Goal: Information Seeking & Learning: Find specific fact

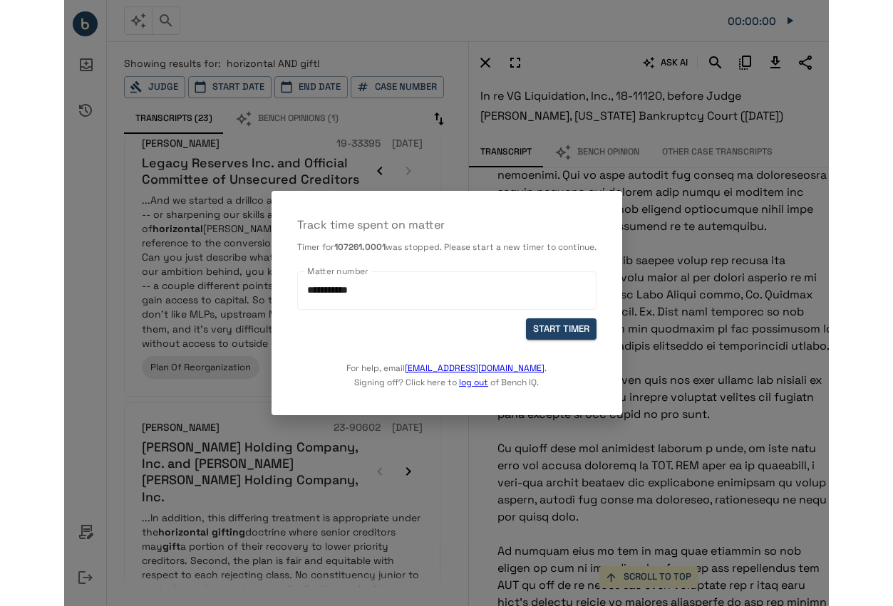
scroll to position [1876, 0]
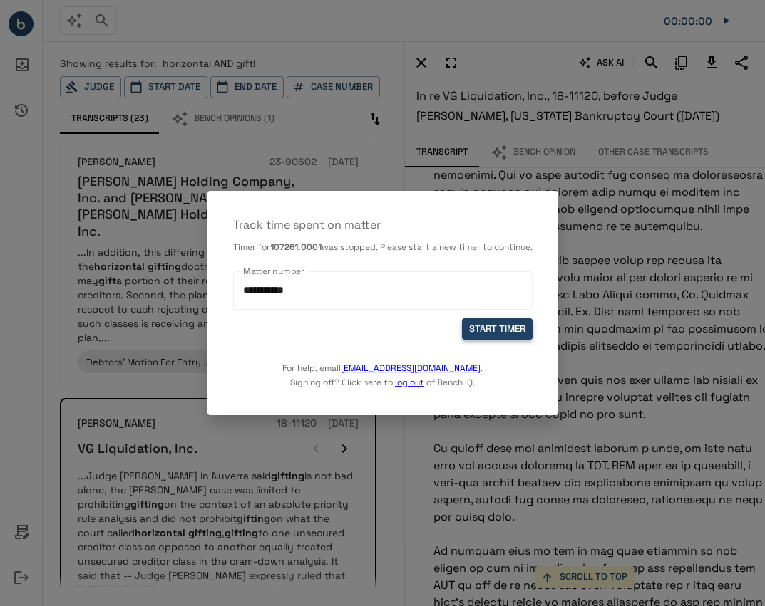
click at [503, 325] on button "START TIMER" at bounding box center [497, 330] width 71 height 22
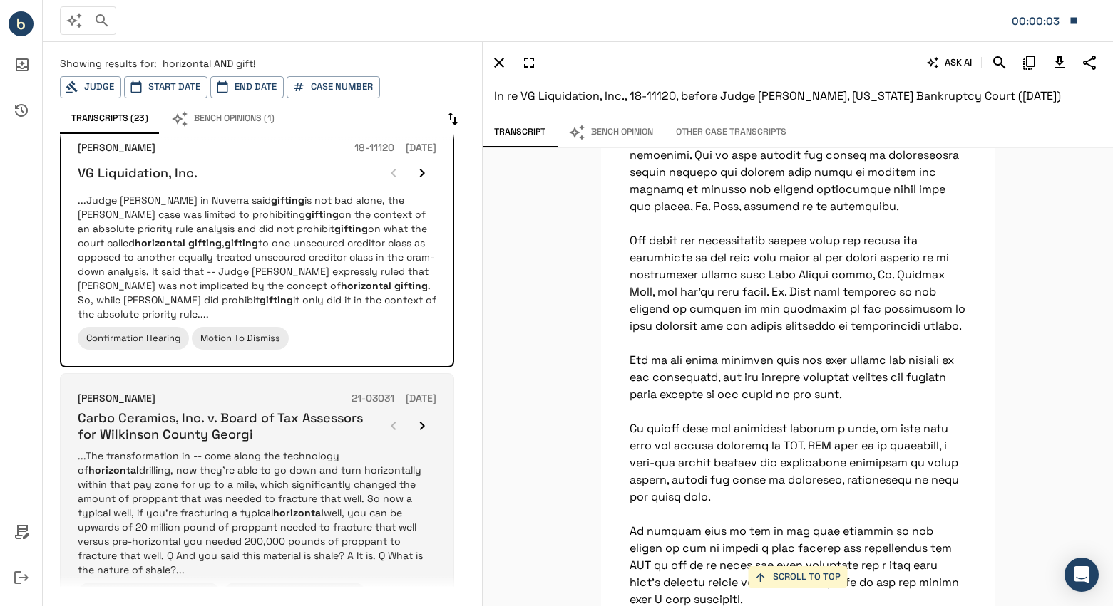
scroll to position [1852, 0]
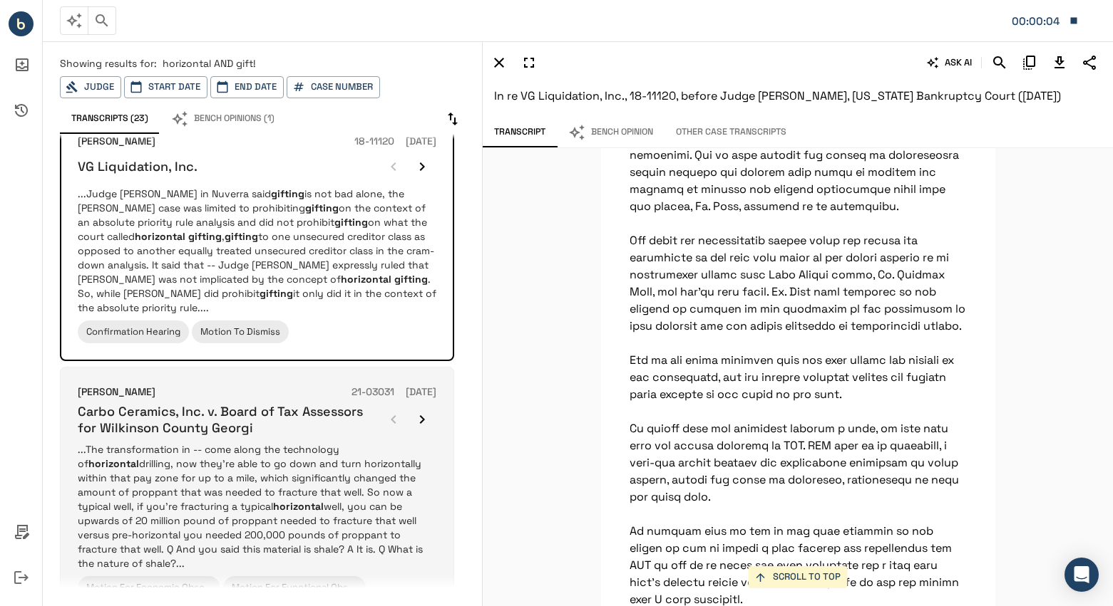
click at [370, 385] on div "[PERSON_NAME] 21-03031 [DATE] Carbo Ceramics, Inc. v. Board of Tax Assessors fo…" at bounding box center [257, 492] width 358 height 215
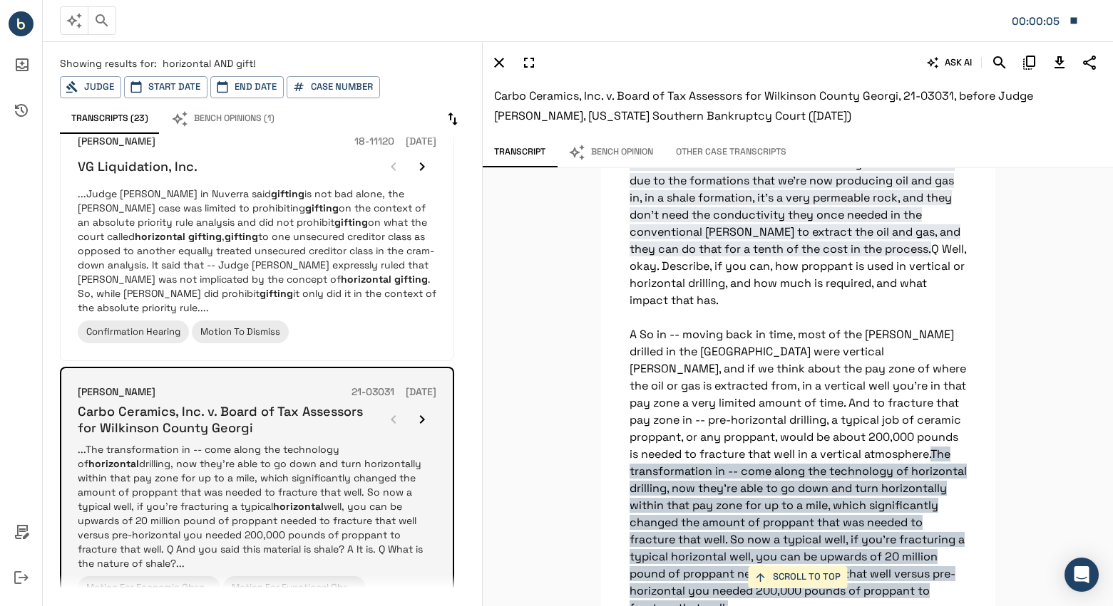
scroll to position [28697, 0]
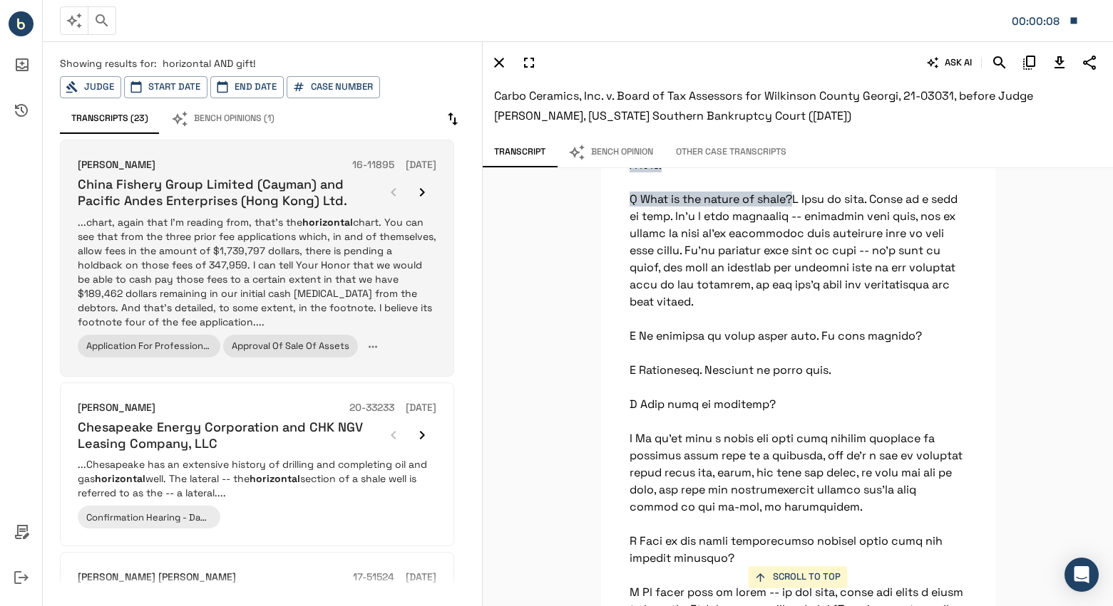
click at [330, 203] on h6 "China Fishery Group Limited (Cayman) and Pacific Andes Enterprises (Hong Kong) …" at bounding box center [228, 192] width 301 height 33
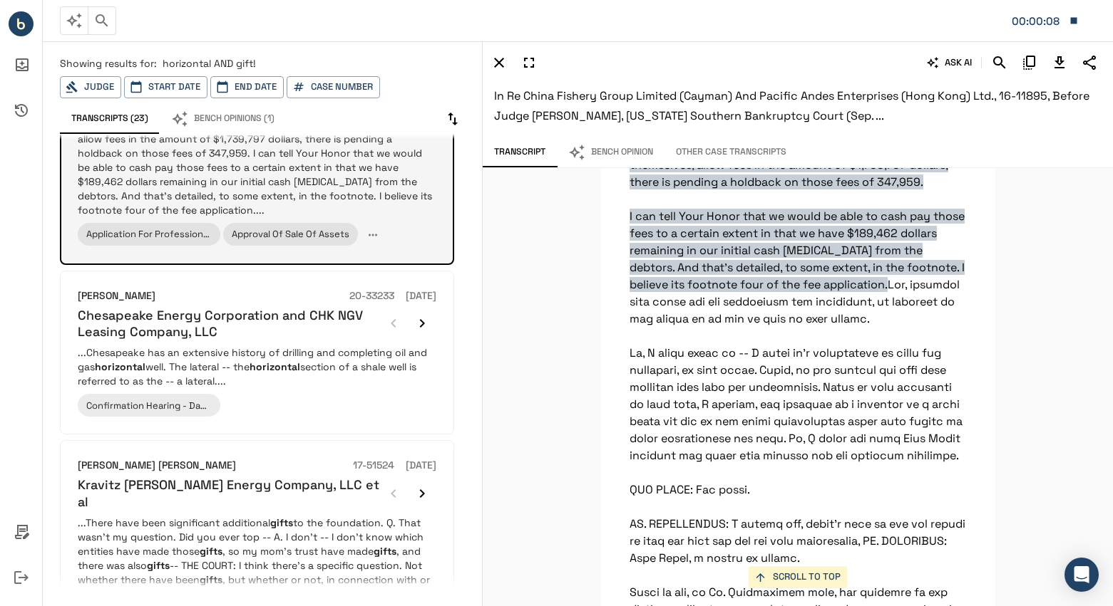
scroll to position [214, 0]
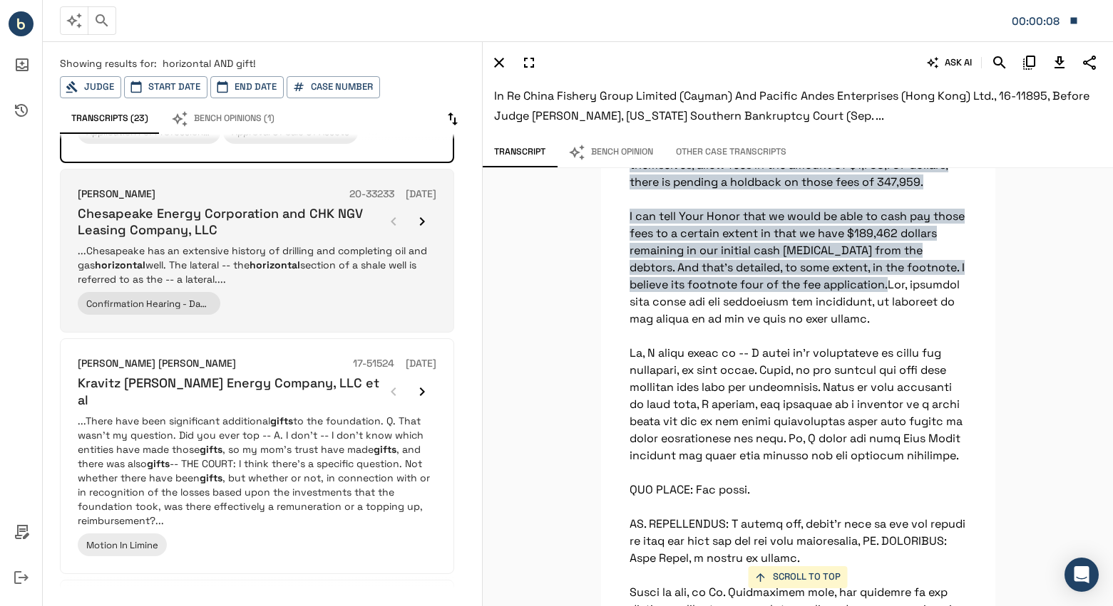
click at [356, 288] on div "[PERSON_NAME] 20-33233 [DATE] Chesapeake Energy Corporation and CHK NGV Leasing…" at bounding box center [257, 251] width 358 height 129
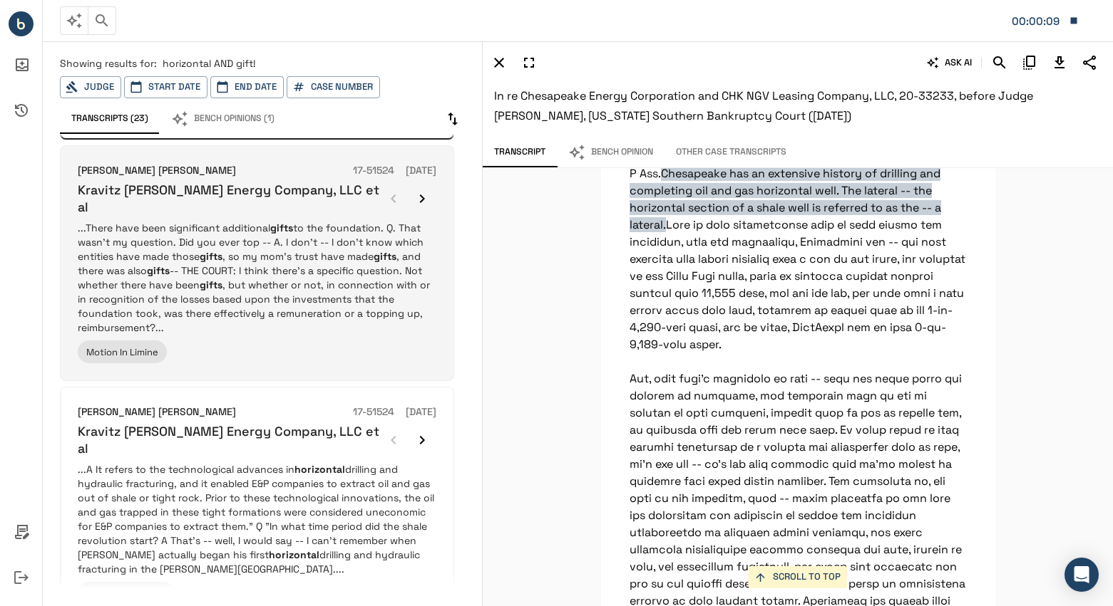
scroll to position [428, 0]
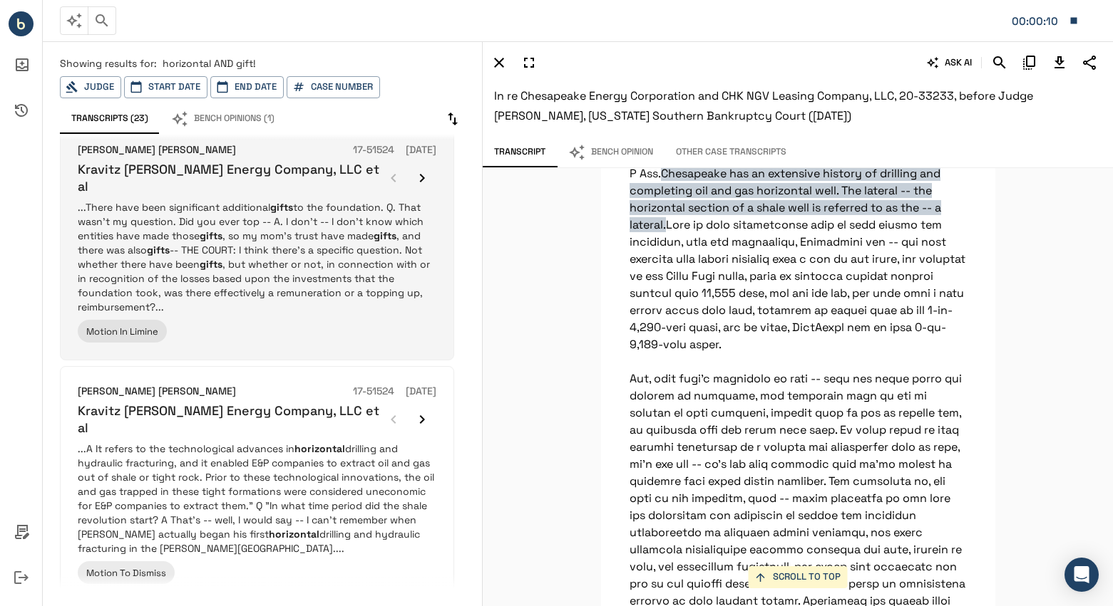
click at [348, 231] on p "...There have been significant additional gifts to the foundation. Q. That wasn…" at bounding box center [257, 257] width 358 height 114
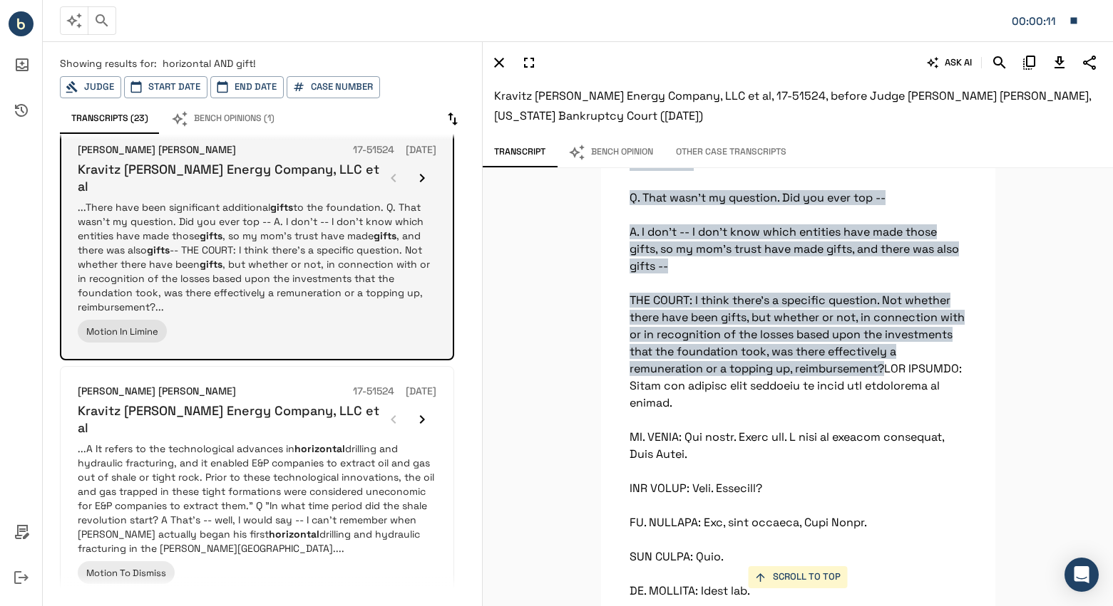
scroll to position [146555, 0]
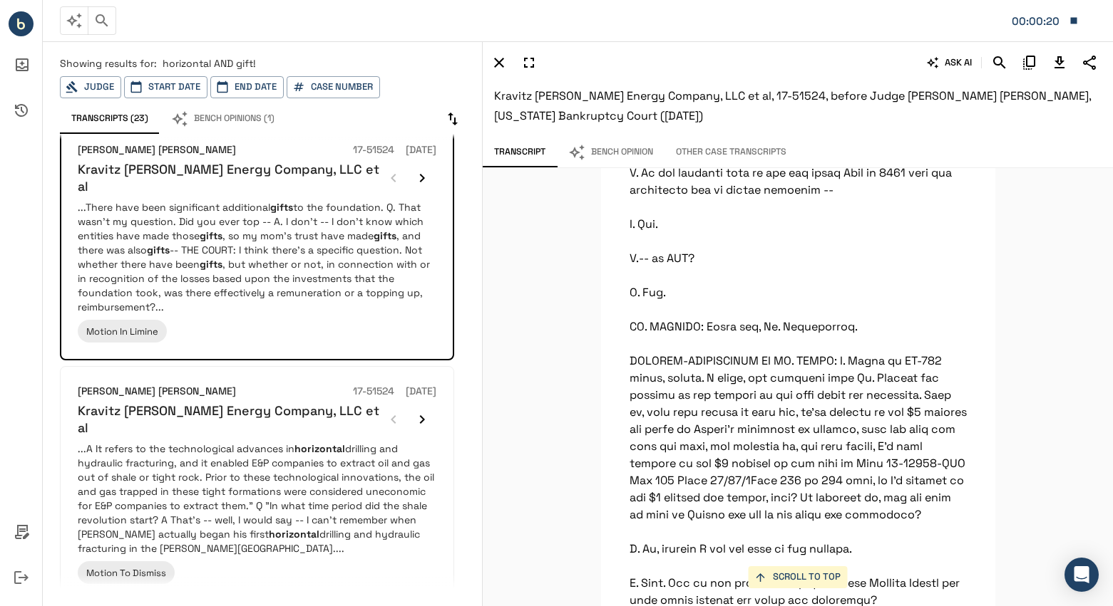
scroll to position [146983, 0]
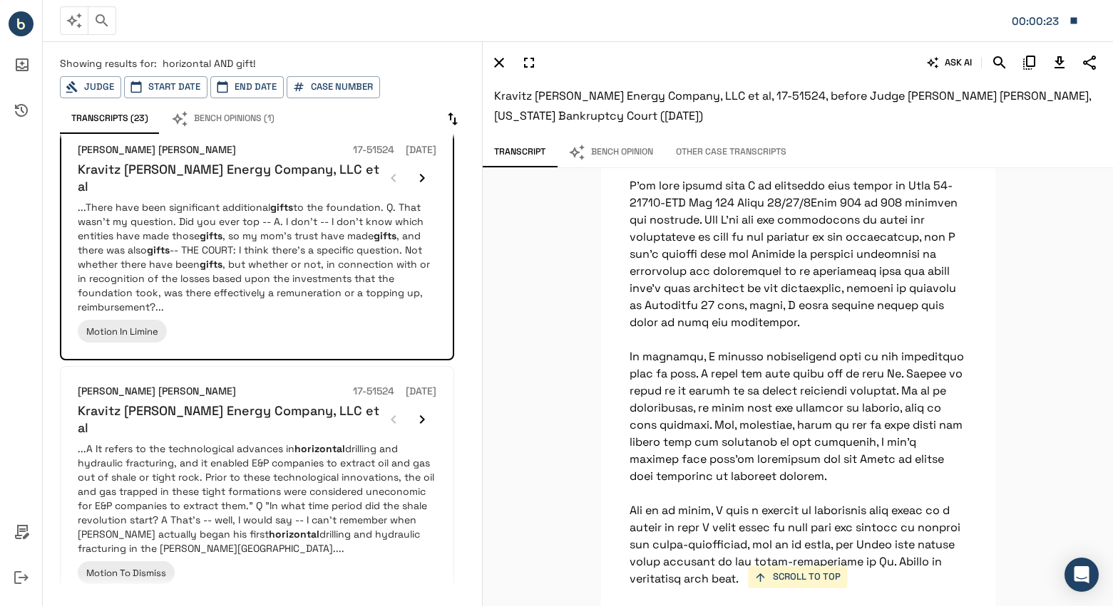
scroll to position [148836, 0]
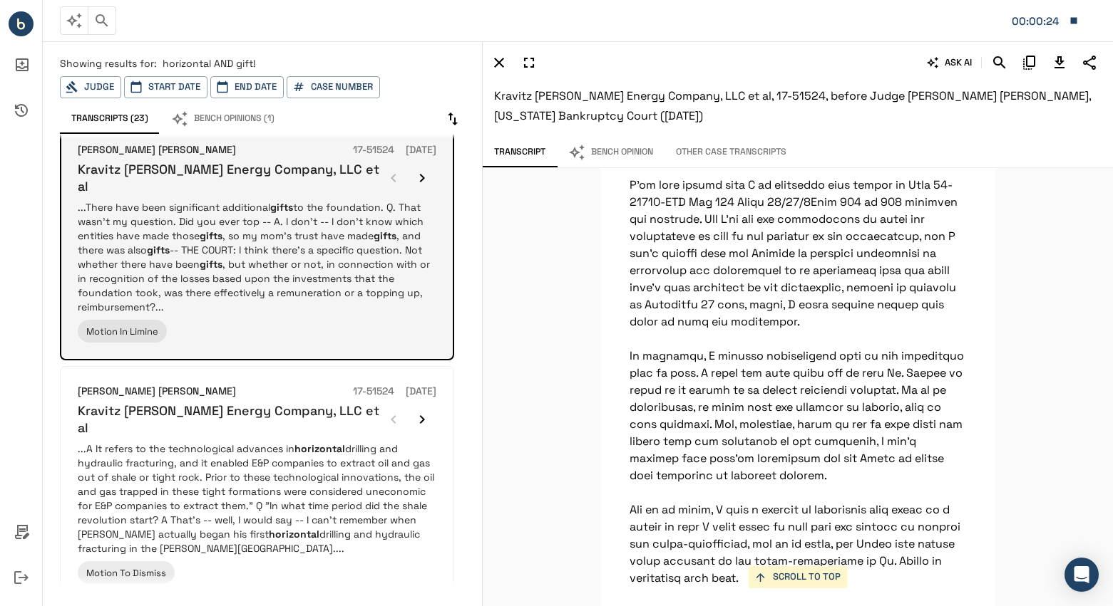
click at [423, 180] on icon "button" at bounding box center [421, 178] width 17 height 17
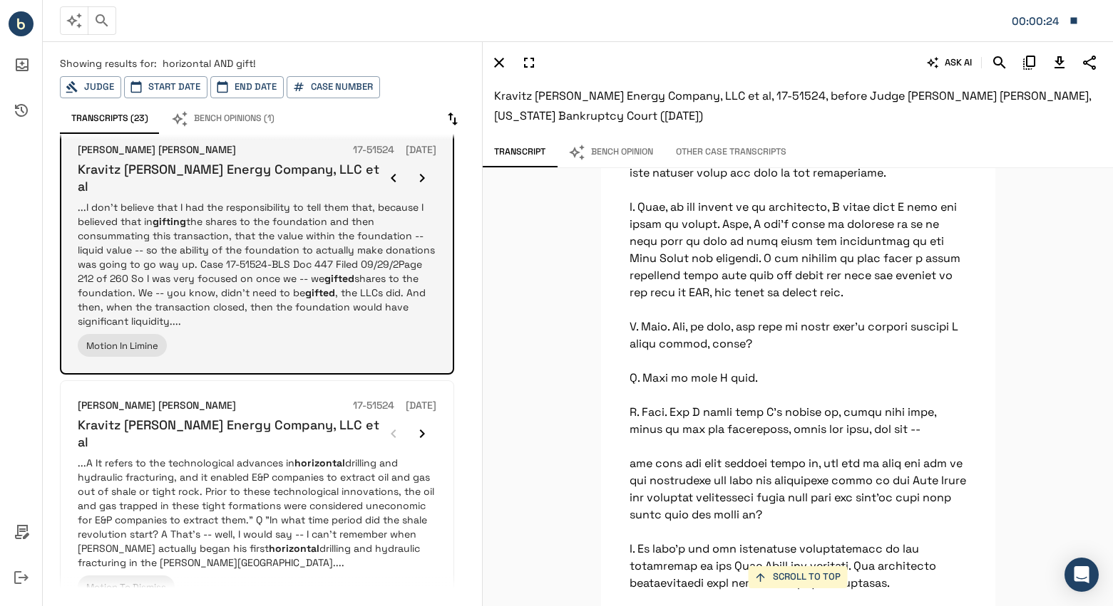
scroll to position [123746, 0]
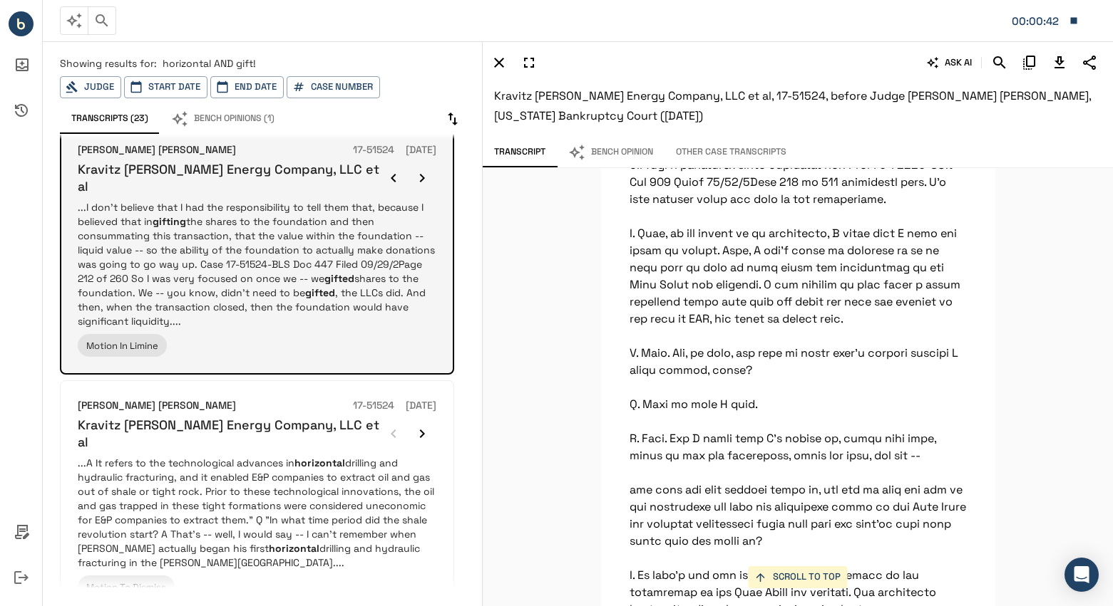
click at [423, 180] on icon "button" at bounding box center [421, 178] width 17 height 17
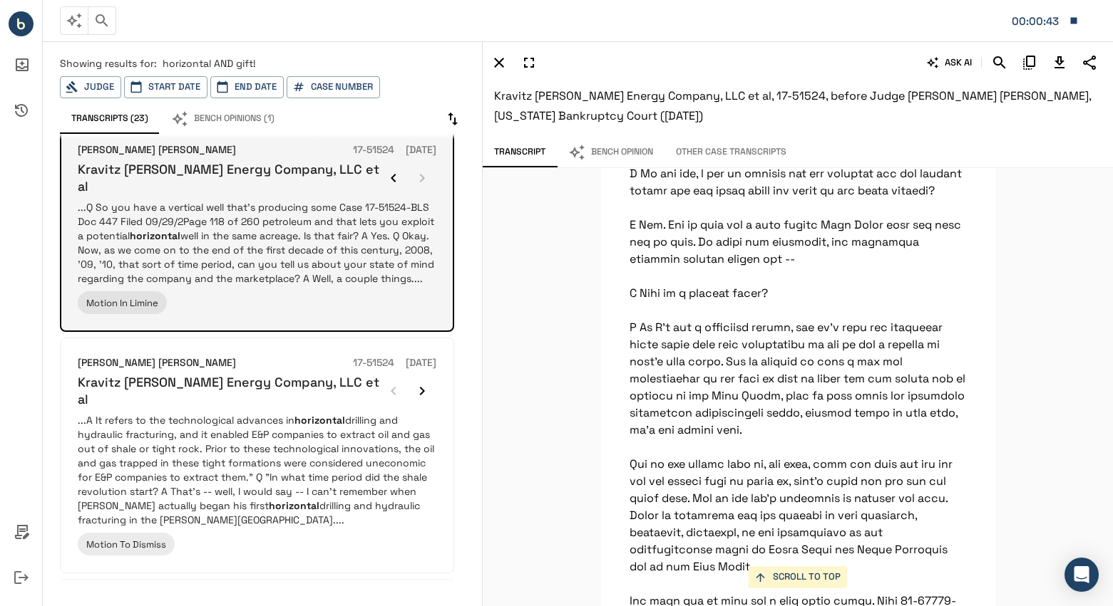
scroll to position [66327, 0]
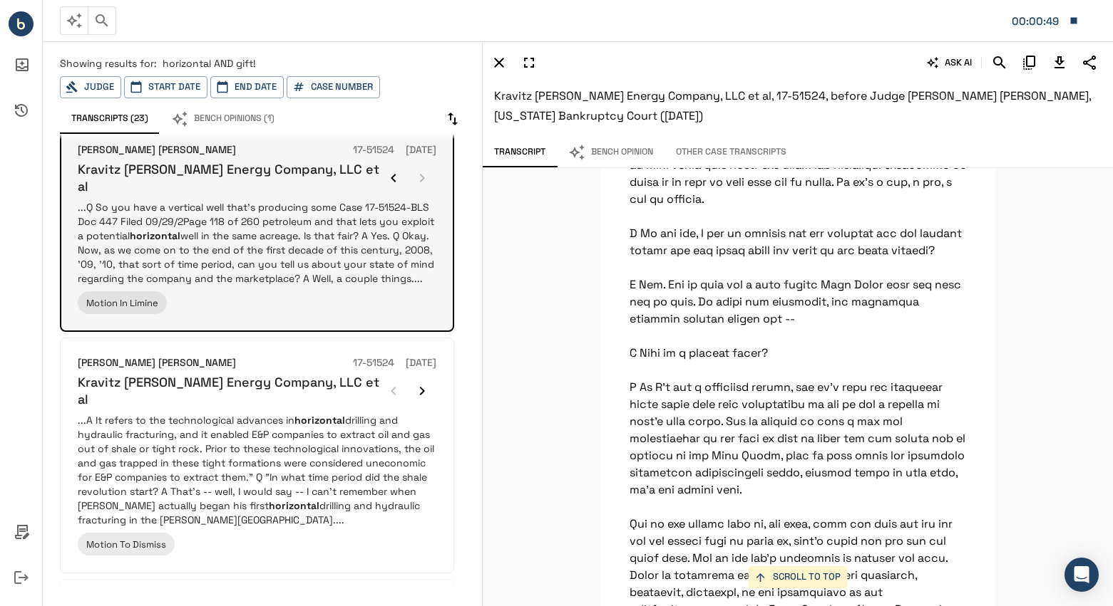
click at [423, 180] on div at bounding box center [407, 178] width 57 height 29
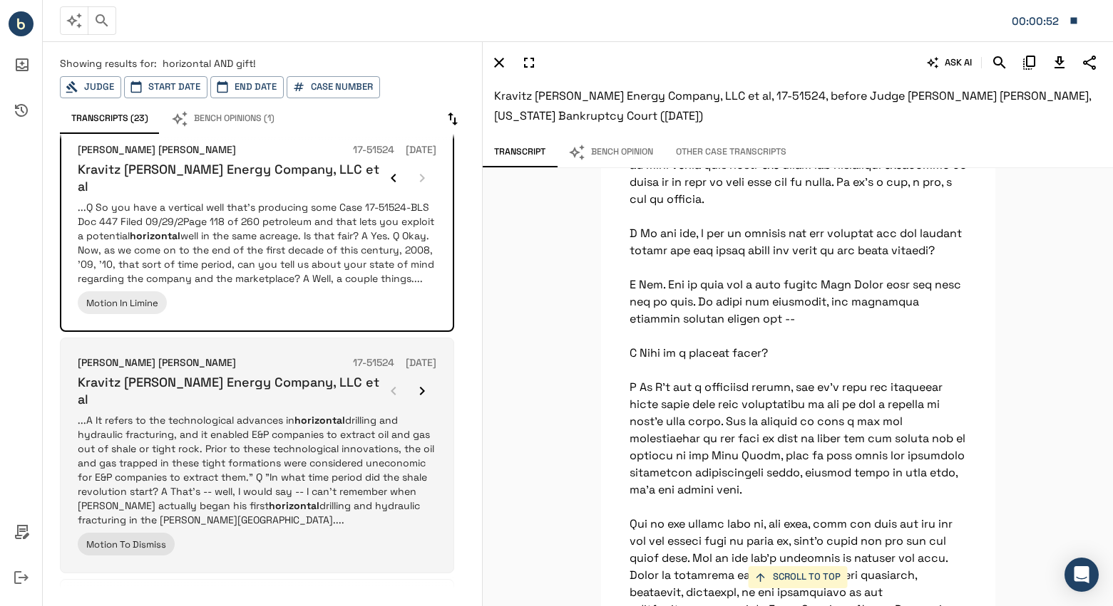
click at [299, 456] on p "...A It refers to the technological advances in horizontal drilling and hydraul…" at bounding box center [257, 470] width 358 height 114
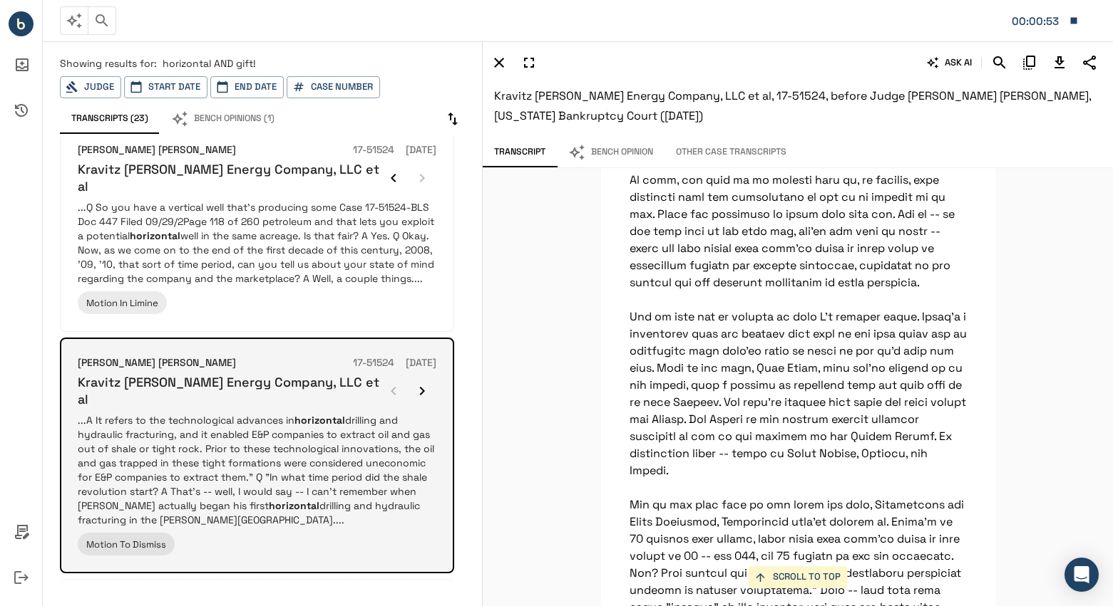
scroll to position [23335, 0]
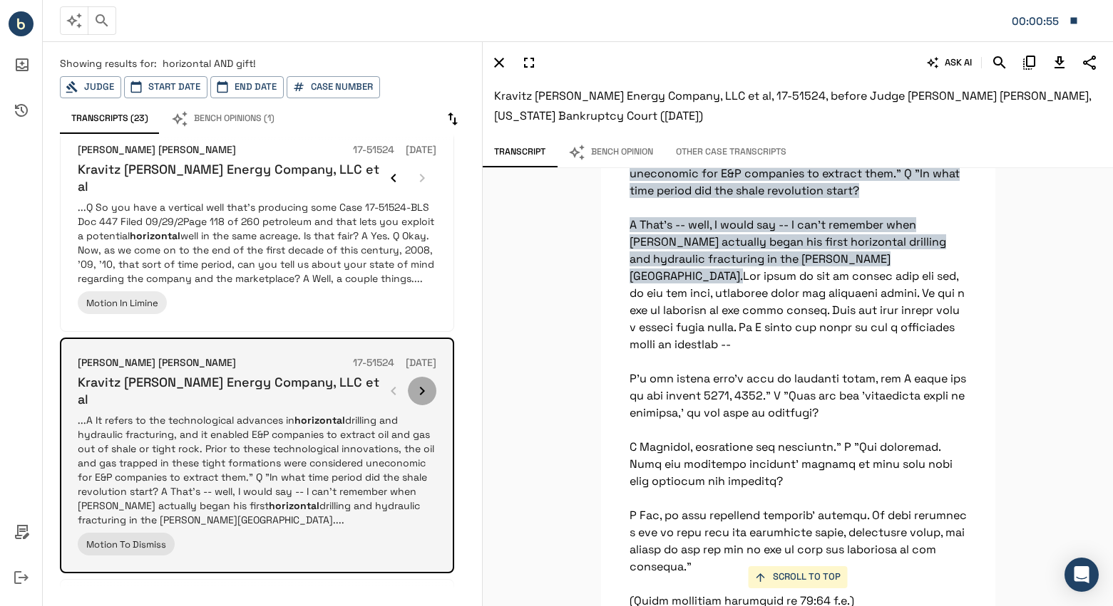
click at [415, 386] on icon "button" at bounding box center [421, 391] width 17 height 17
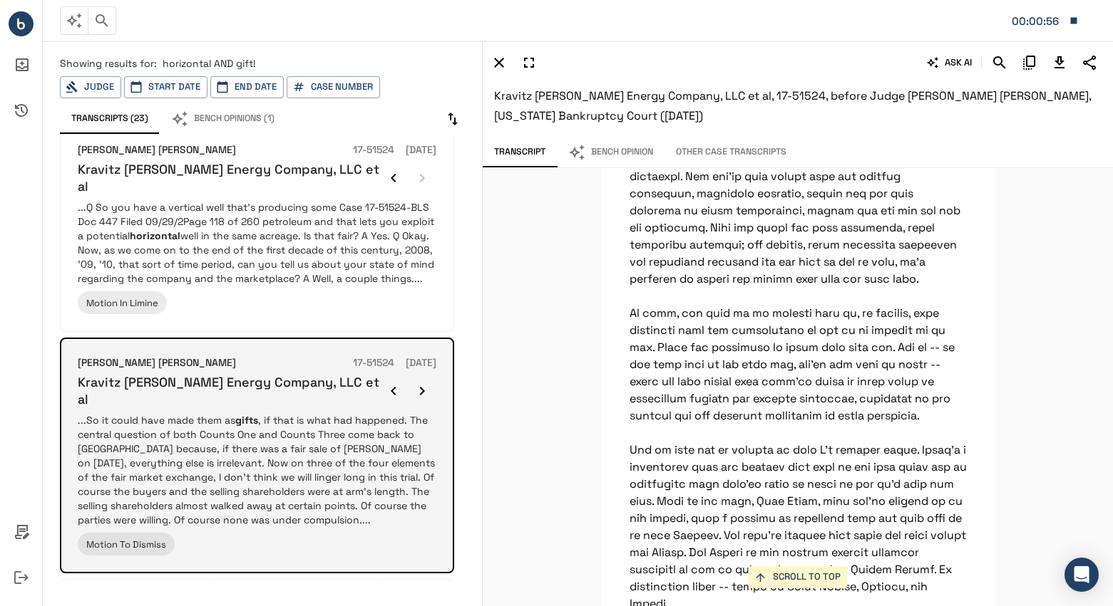
scroll to position [20179, 0]
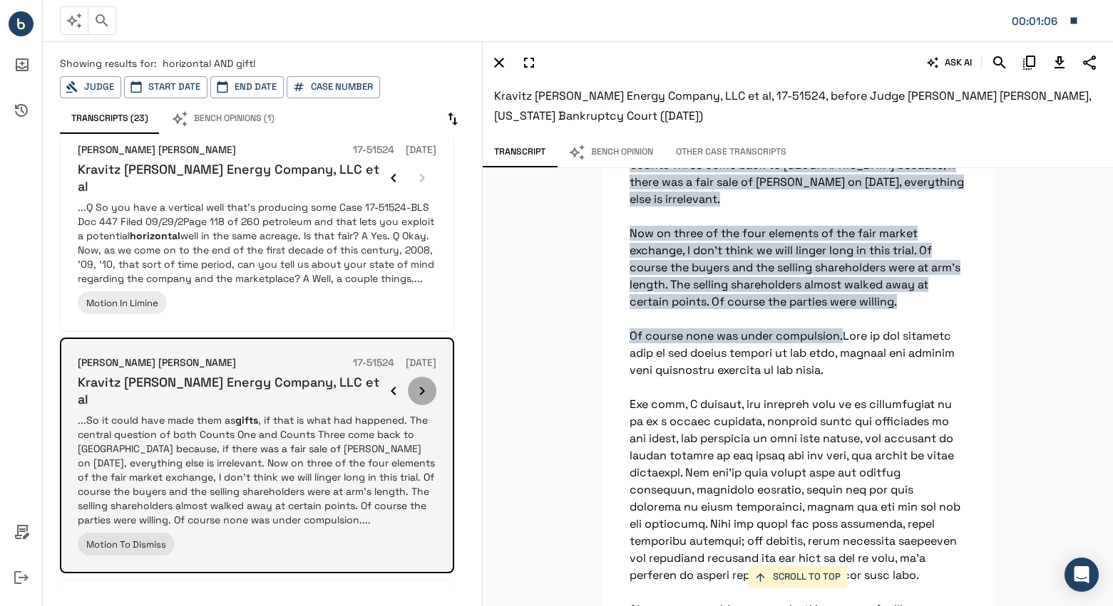
click at [419, 383] on icon "button" at bounding box center [421, 391] width 17 height 17
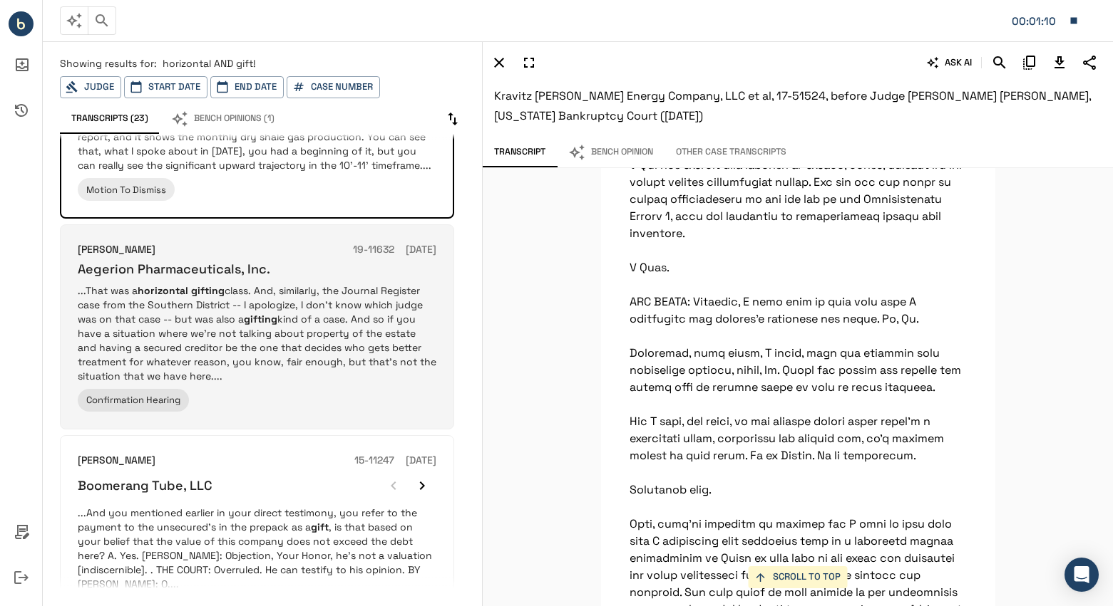
scroll to position [784, 0]
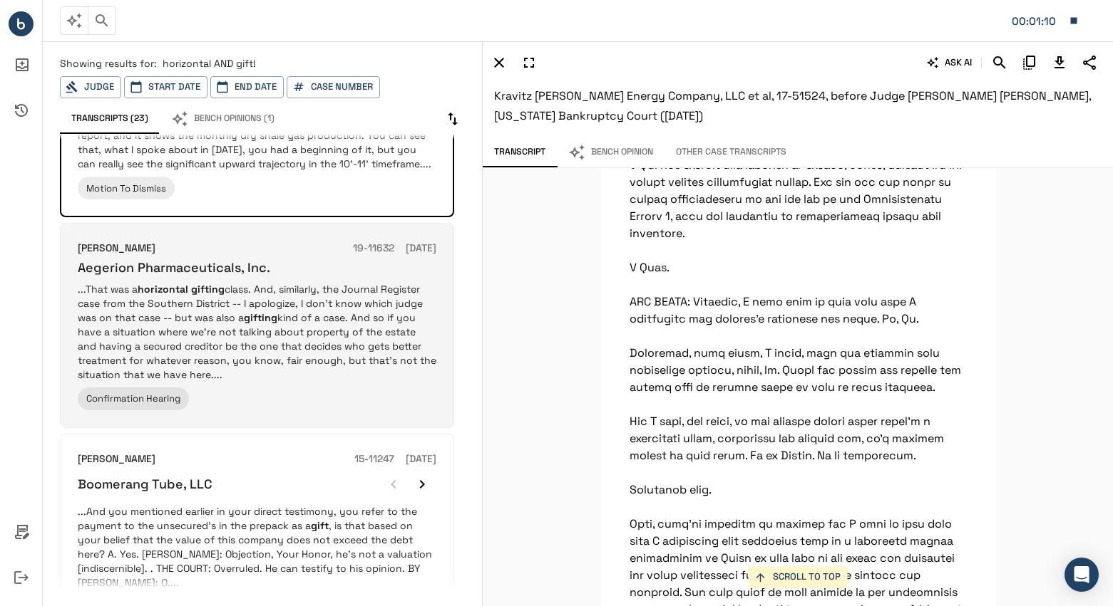
click at [277, 311] on em "gifting" at bounding box center [260, 317] width 33 height 13
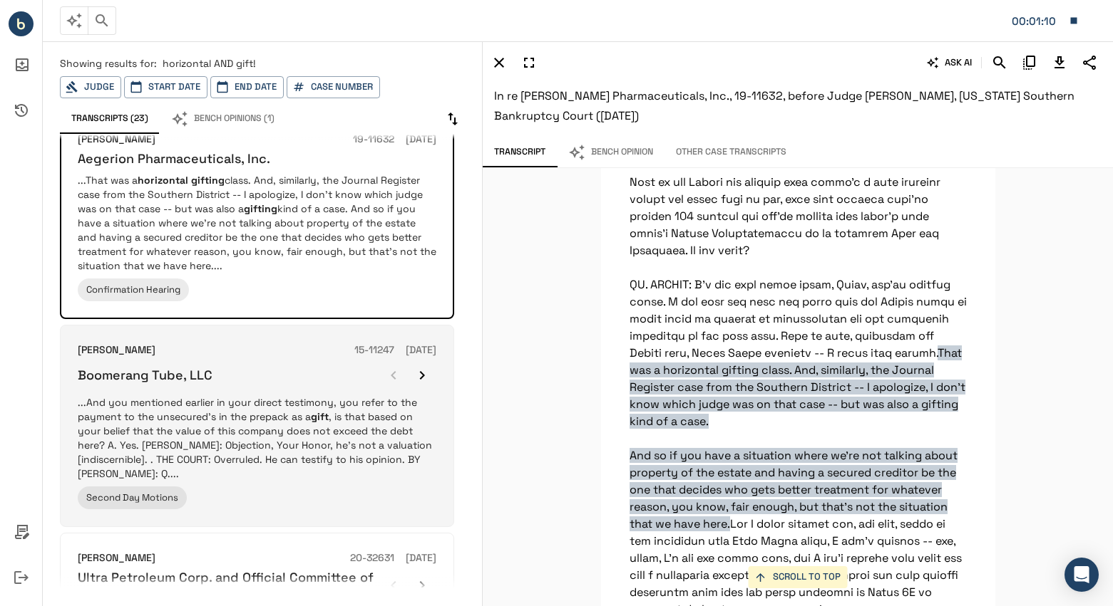
scroll to position [1069, 0]
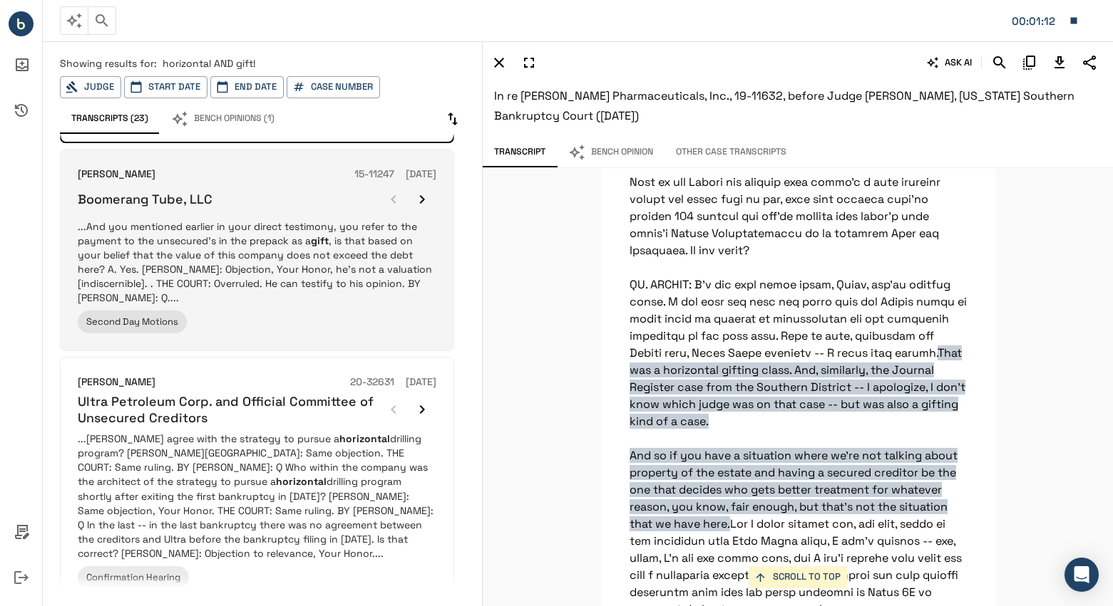
drag, startPoint x: 356, startPoint y: 235, endPoint x: 357, endPoint y: 222, distance: 13.6
click at [357, 228] on p "...And you mentioned earlier in your direct testimony, you refer to the payment…" at bounding box center [257, 263] width 358 height 86
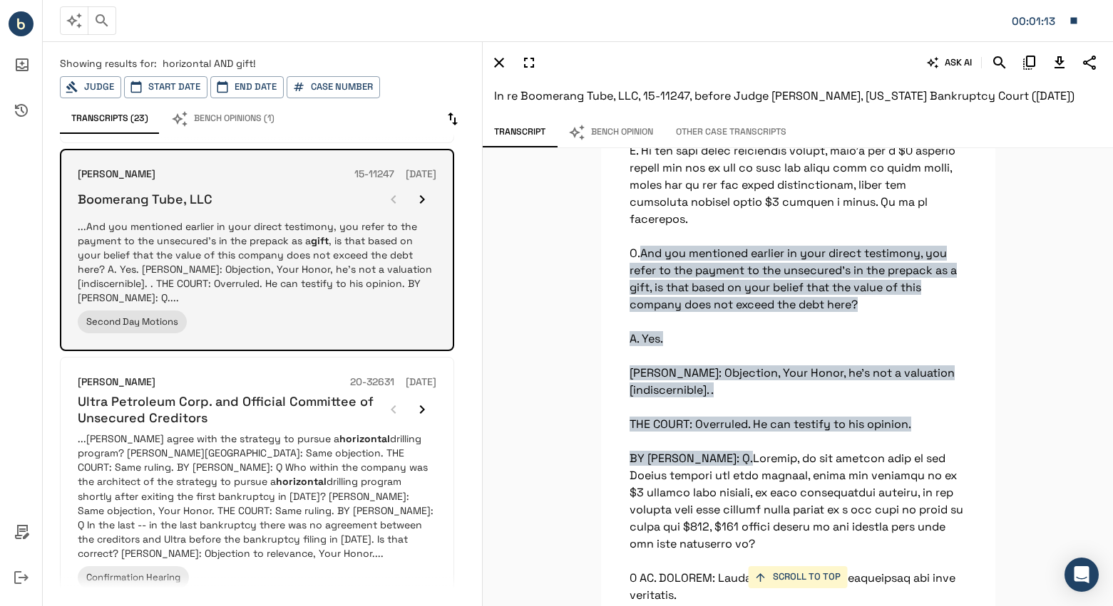
scroll to position [18749, 0]
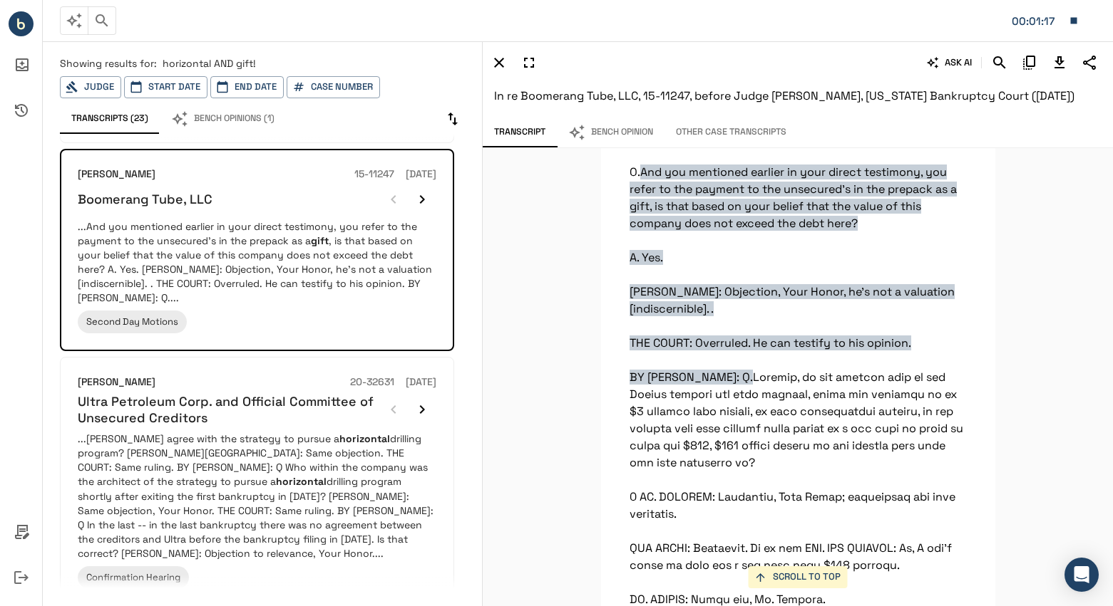
click at [560, 259] on div "SCROLL TO TOP Its high strength pipe, casing pipe that goes down an oil well ho…" at bounding box center [797, 377] width 630 height 458
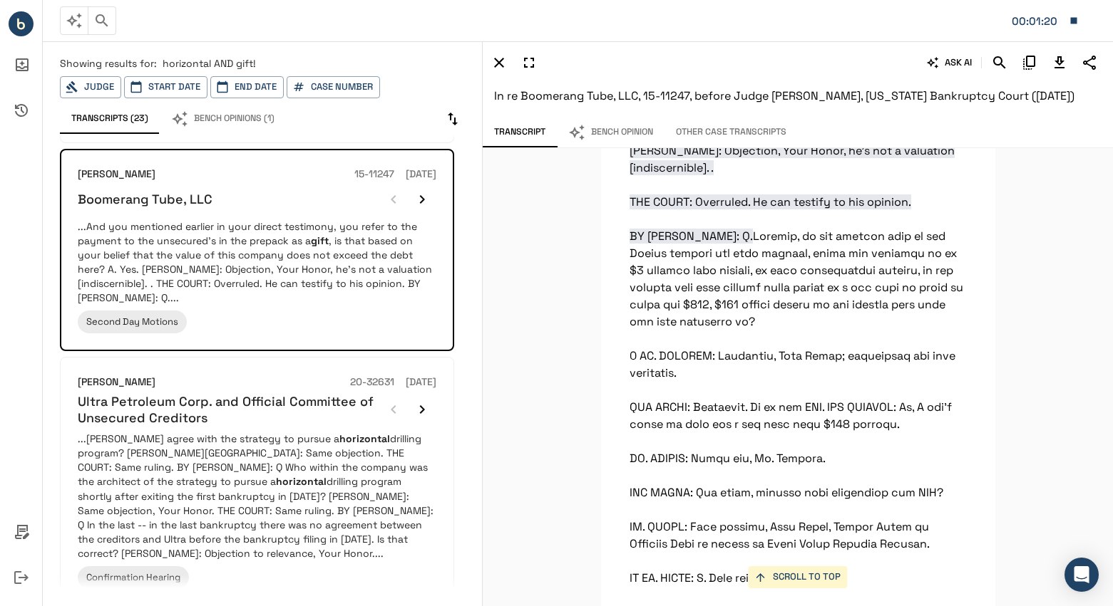
scroll to position [18892, 0]
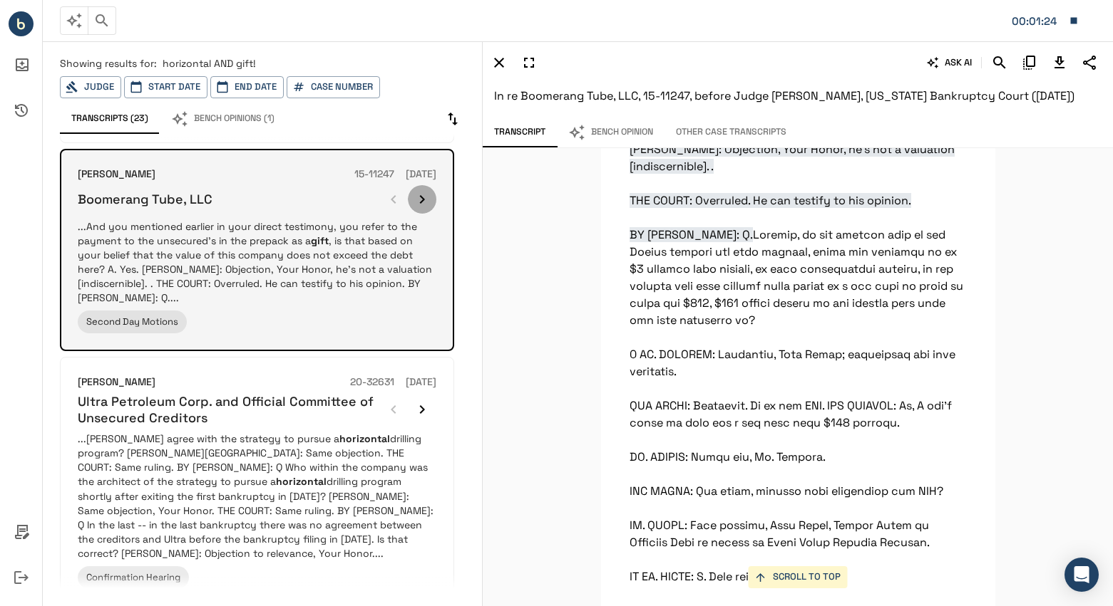
click at [420, 195] on icon "button" at bounding box center [422, 199] width 5 height 9
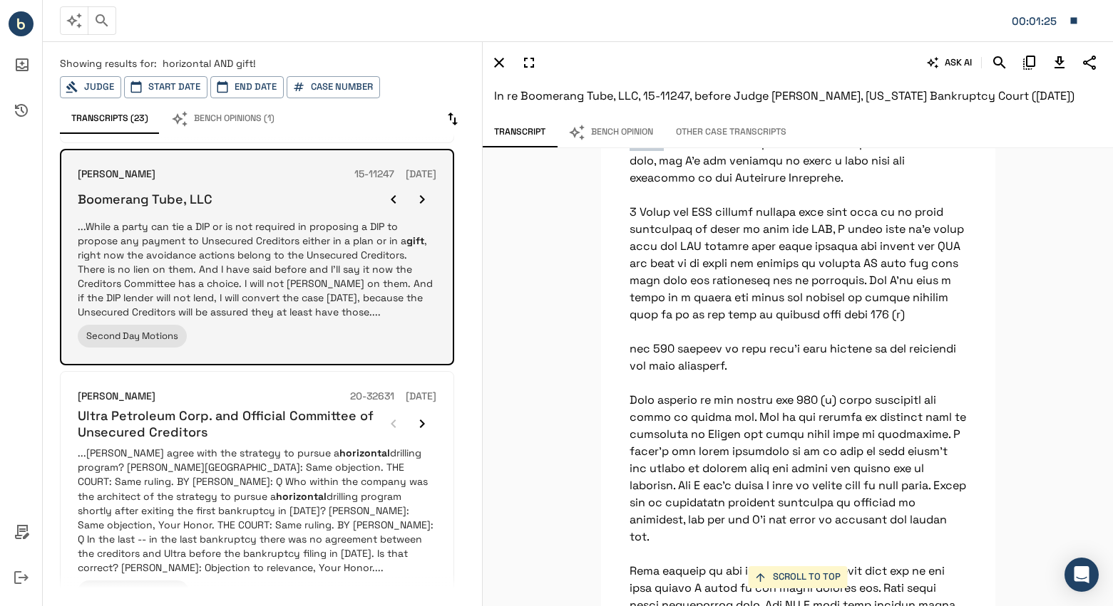
scroll to position [57619, 0]
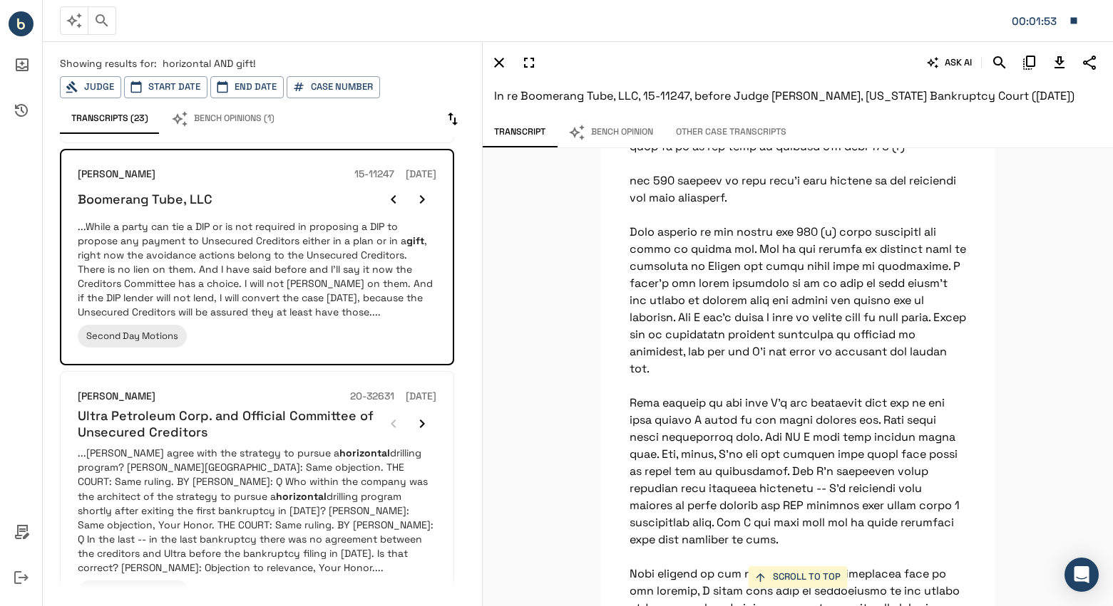
click at [528, 229] on div "SCROLL TO TOP Its high strength pipe, casing pipe that goes down an oil well ho…" at bounding box center [797, 377] width 630 height 458
click at [551, 260] on div "SCROLL TO TOP Its high strength pipe, casing pipe that goes down an oil well ho…" at bounding box center [797, 377] width 630 height 458
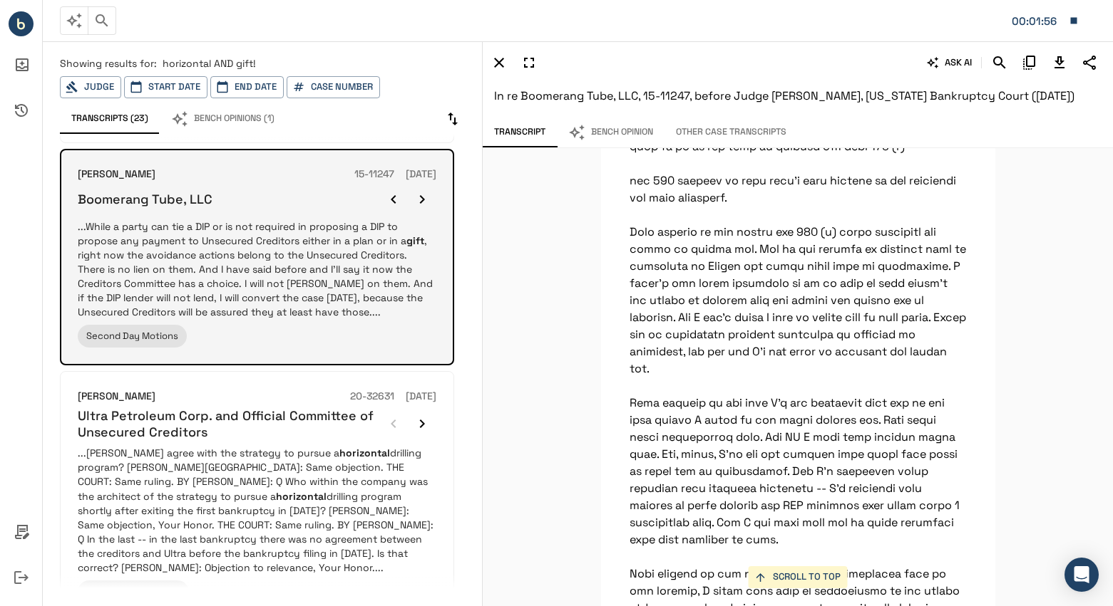
click at [425, 191] on icon "button" at bounding box center [421, 199] width 17 height 17
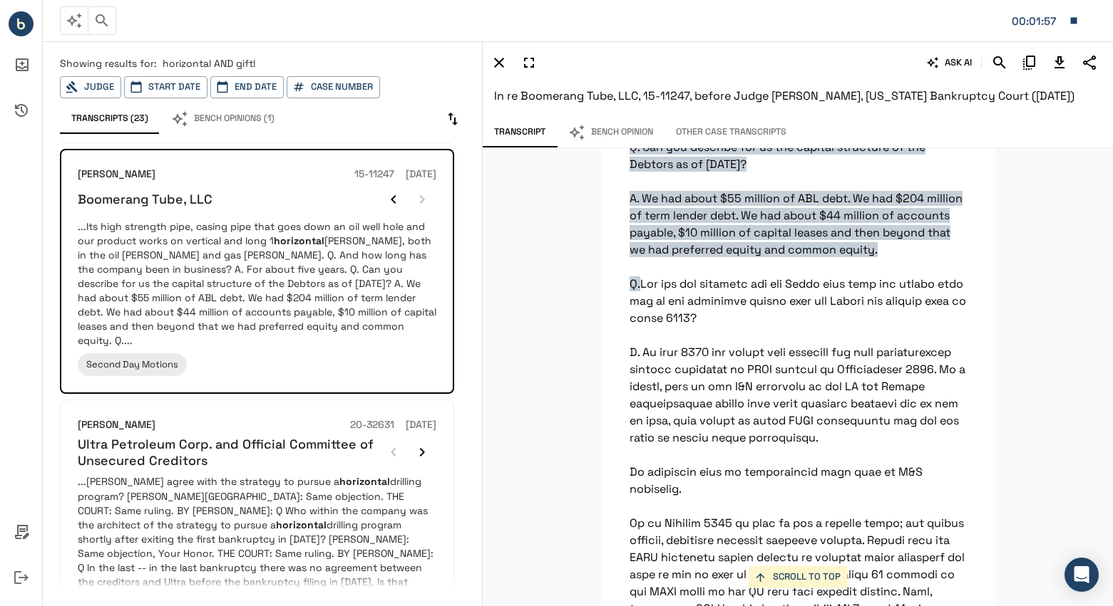
scroll to position [4433, 0]
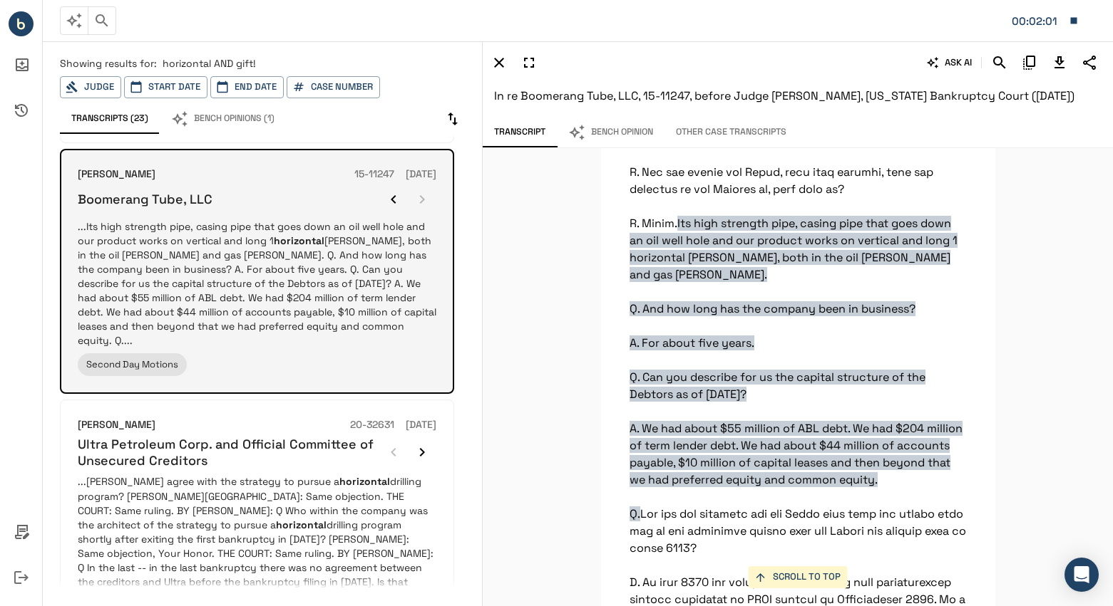
click at [395, 195] on icon "button" at bounding box center [393, 199] width 5 height 9
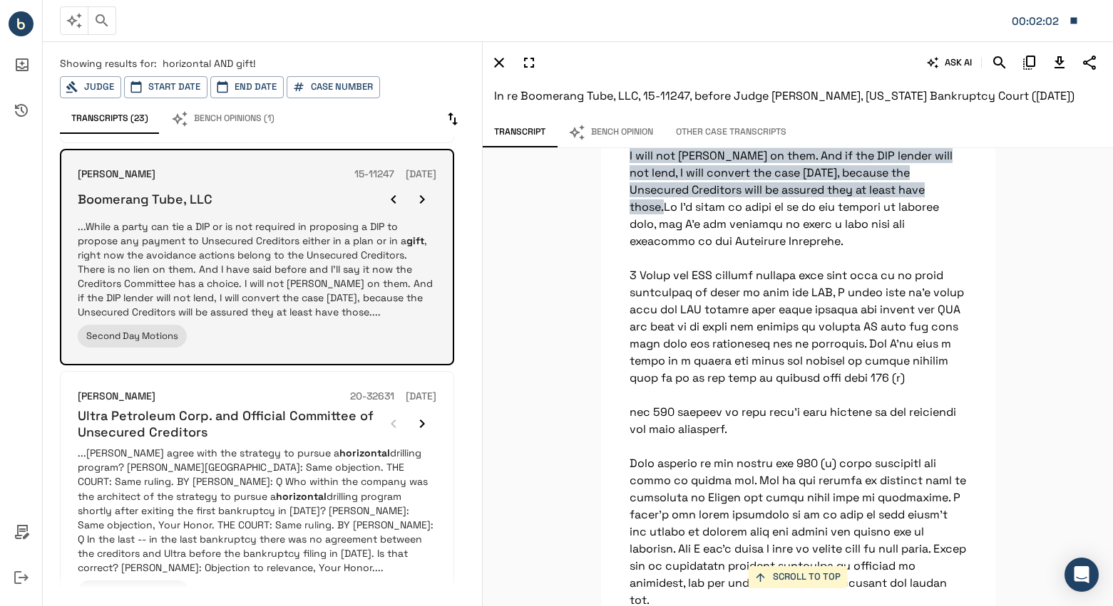
scroll to position [57619, 0]
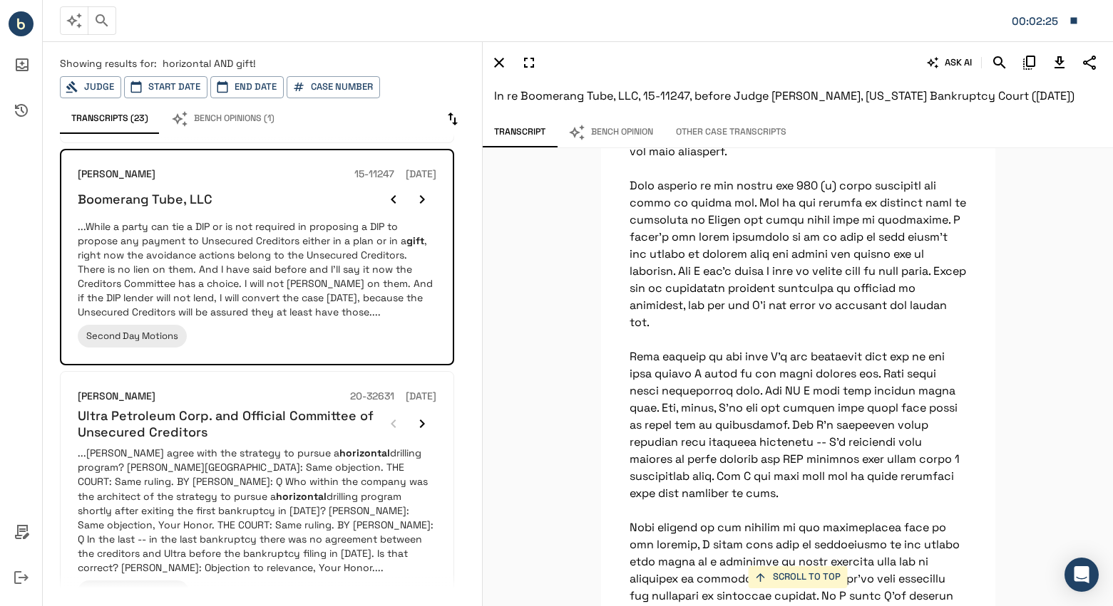
scroll to position [57690, 0]
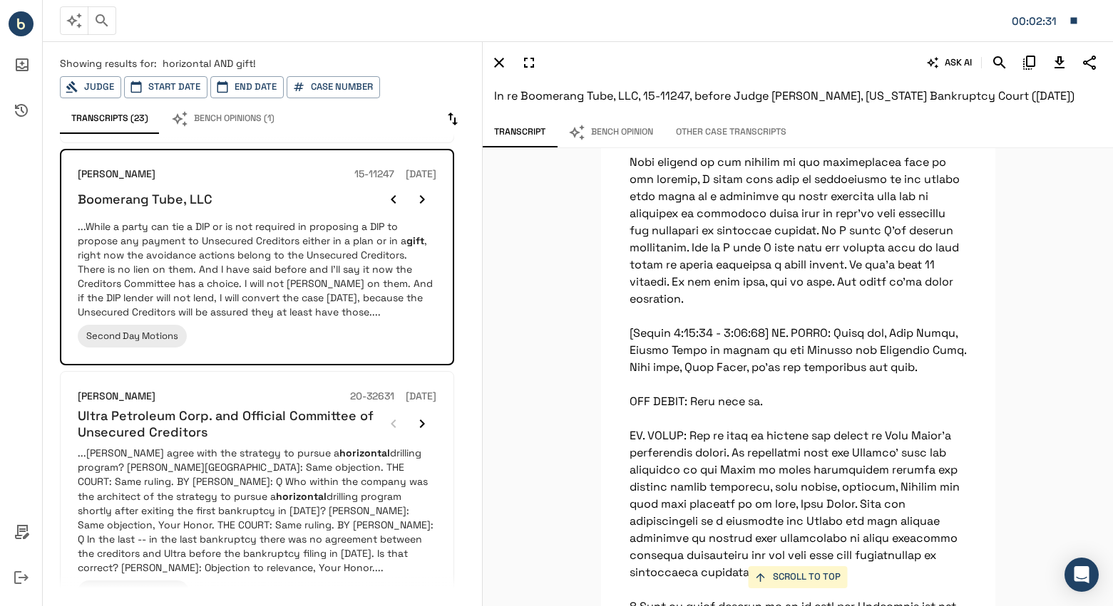
scroll to position [58047, 0]
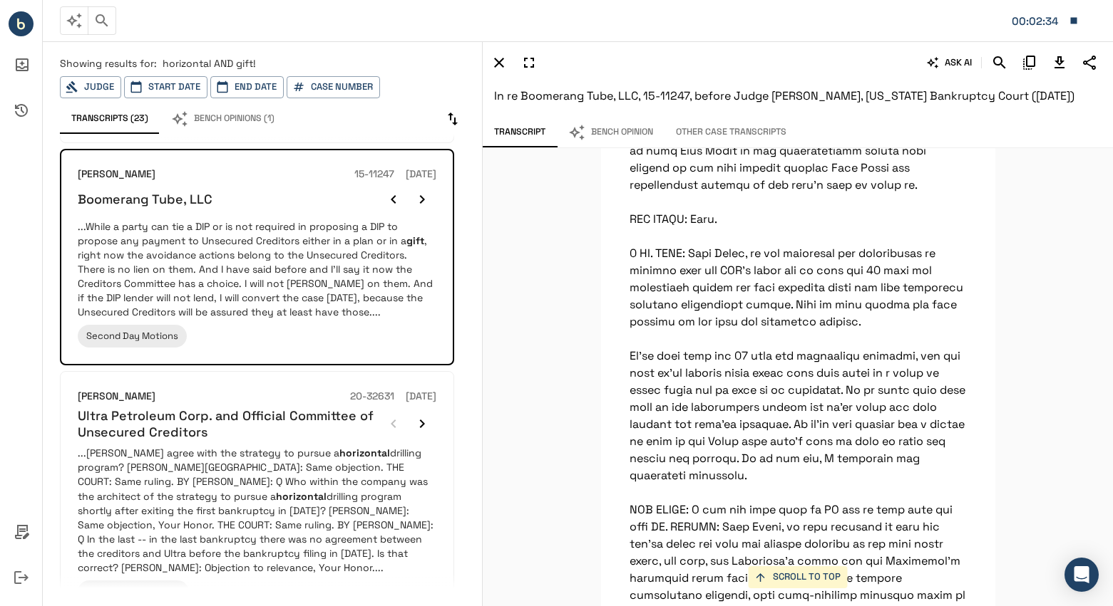
scroll to position [58902, 0]
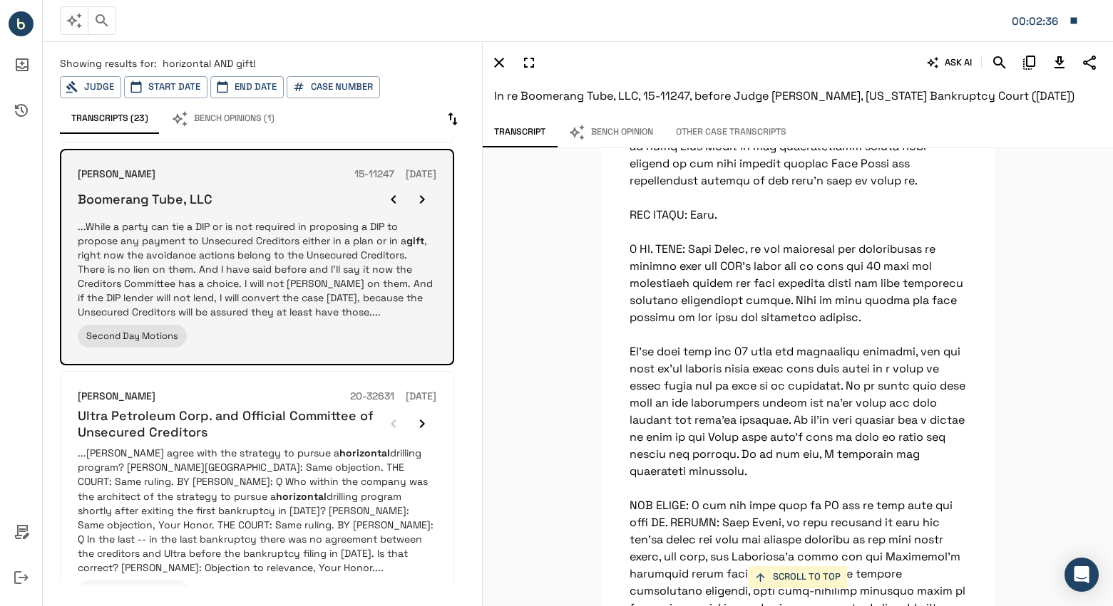
click at [416, 191] on icon "button" at bounding box center [421, 199] width 17 height 17
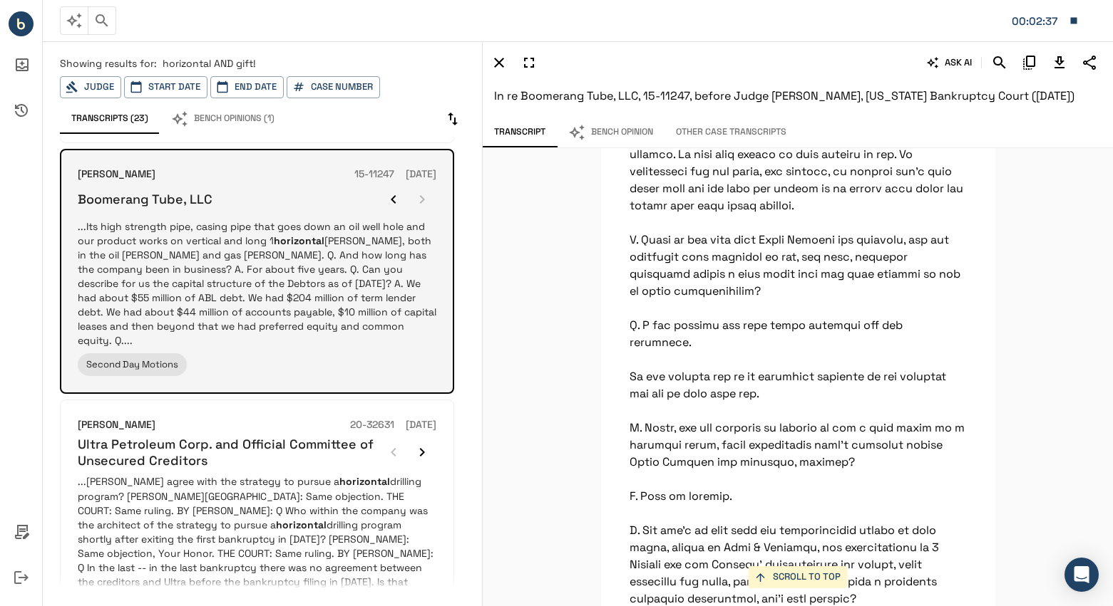
scroll to position [4433, 0]
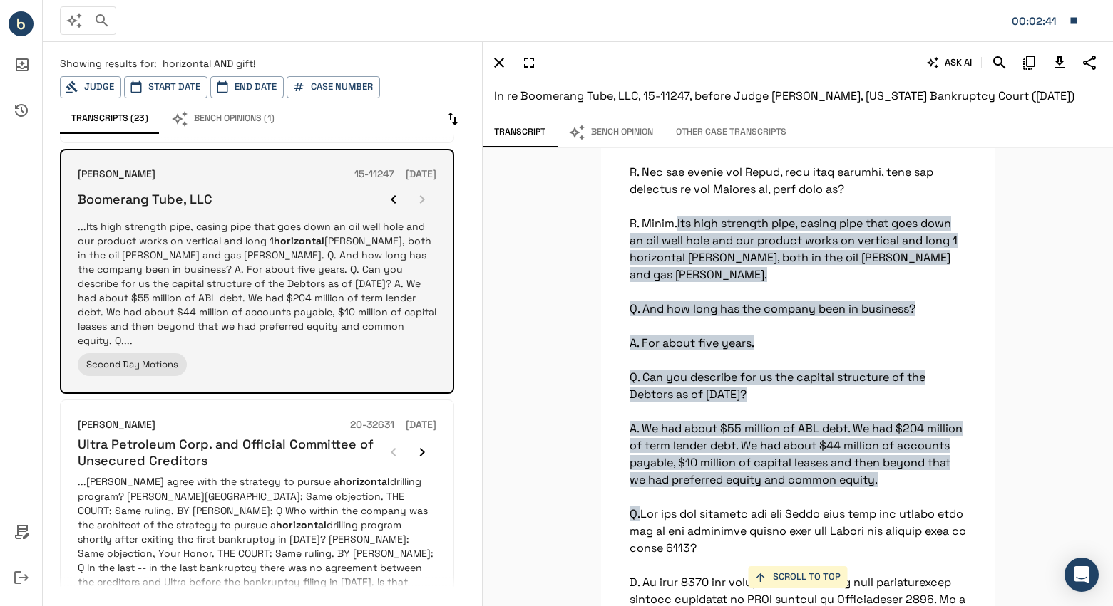
click at [397, 191] on icon "button" at bounding box center [393, 199] width 17 height 17
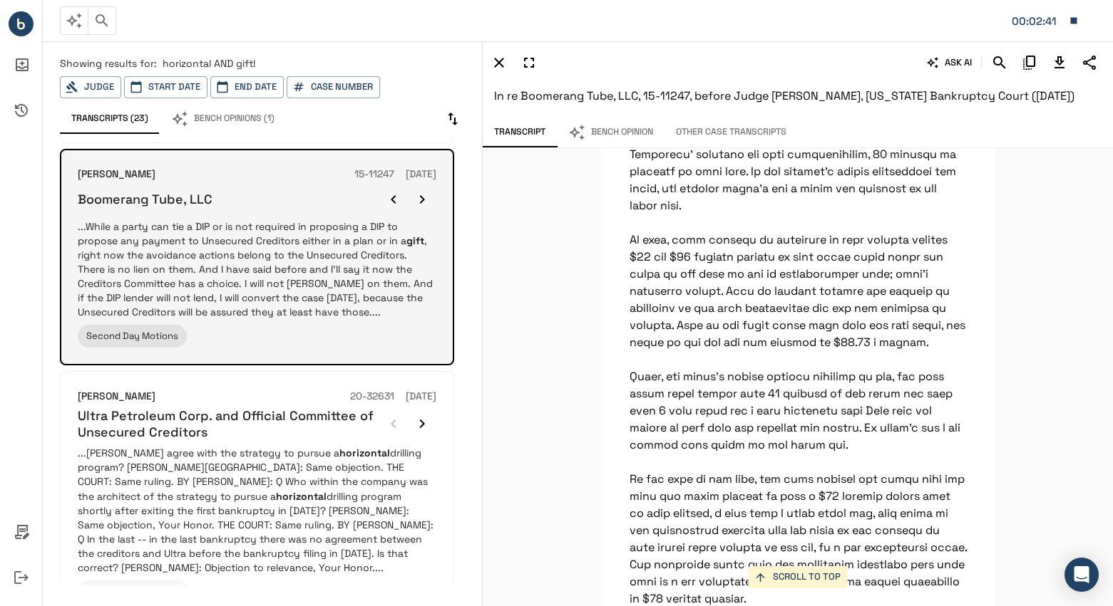
scroll to position [57619, 0]
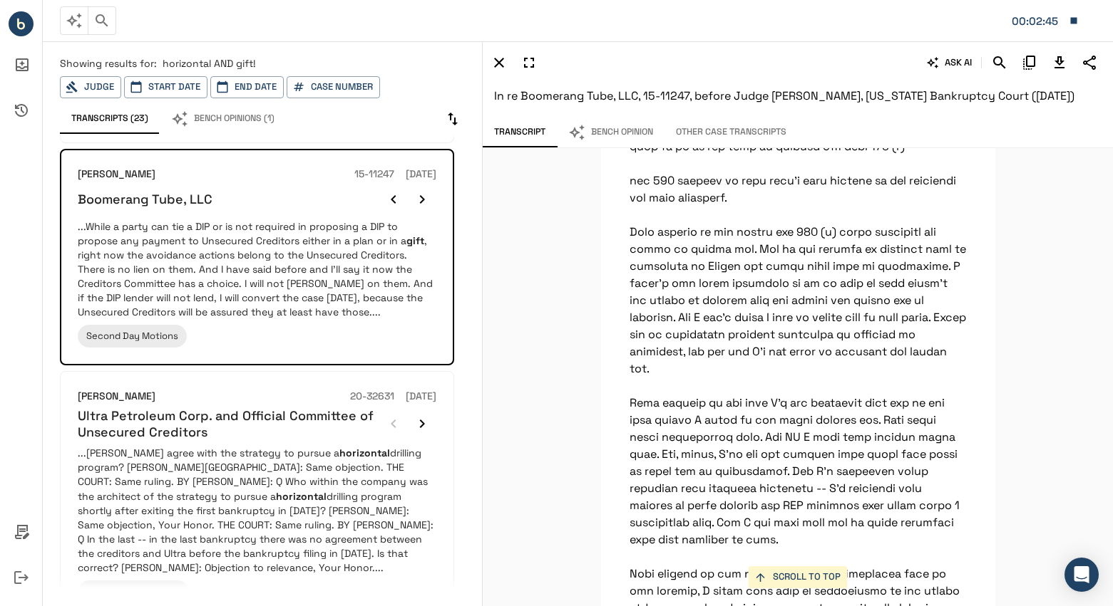
click at [1060, 60] on icon "Download Transcript" at bounding box center [1059, 62] width 10 height 12
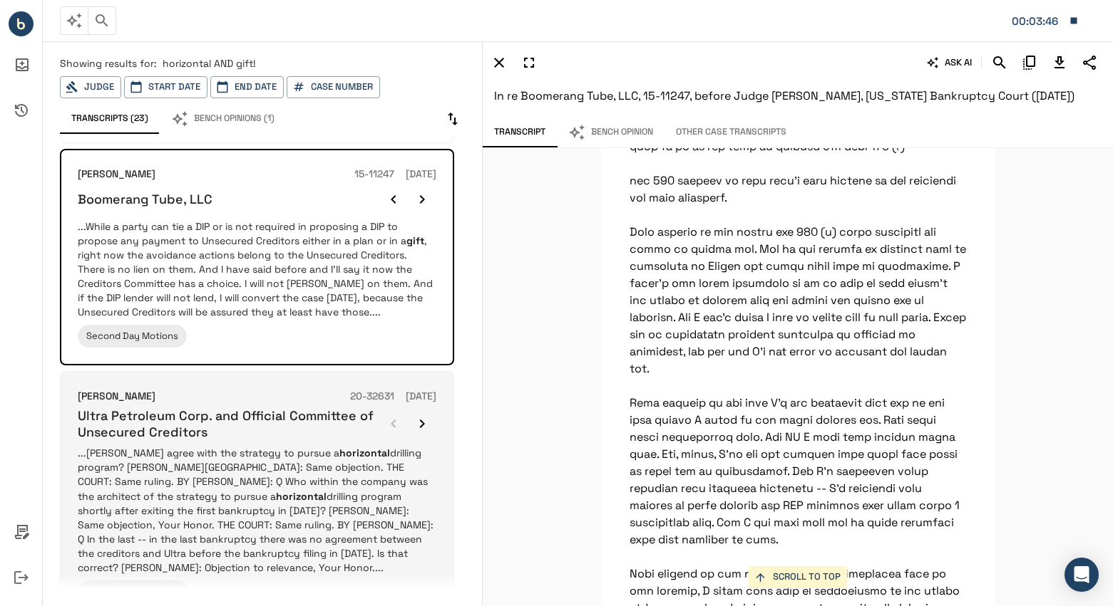
click at [297, 486] on p "...[PERSON_NAME] agree with the strategy to pursue a horizontal drilling progra…" at bounding box center [257, 510] width 358 height 128
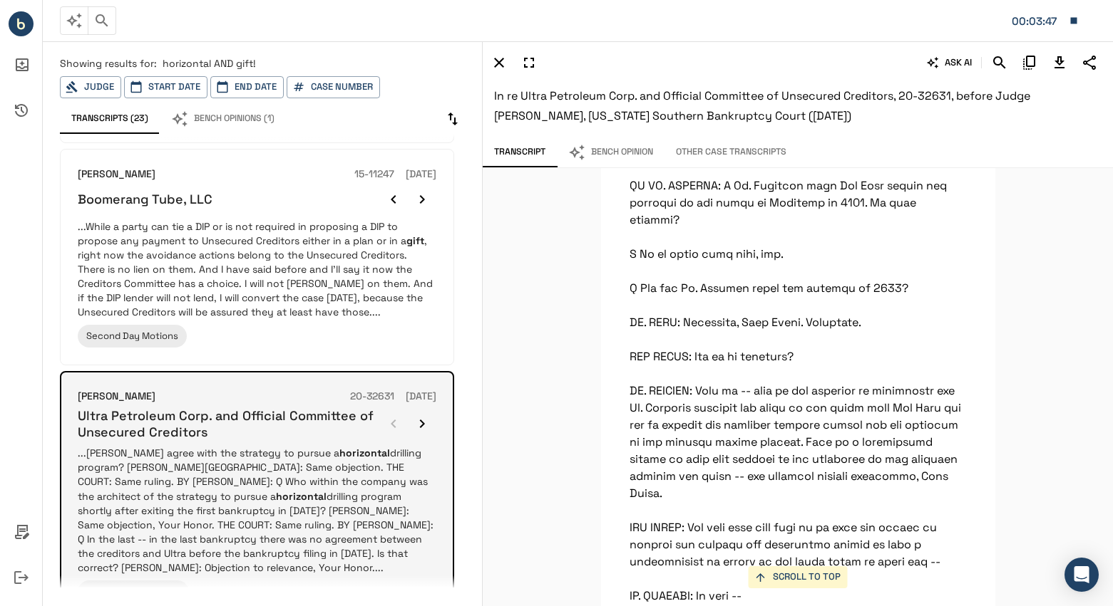
scroll to position [27594, 0]
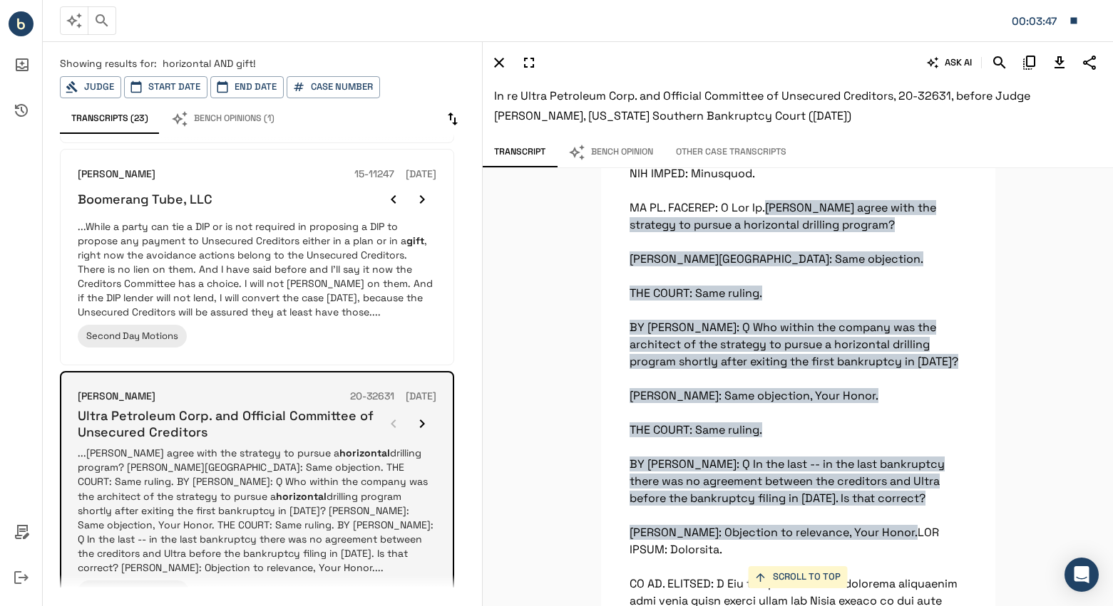
drag, startPoint x: 307, startPoint y: 445, endPoint x: 208, endPoint y: 428, distance: 100.5
click at [208, 428] on h6 "Ultra Petroleum Corp. and Official Committee of Unsecured Creditors" at bounding box center [228, 424] width 301 height 33
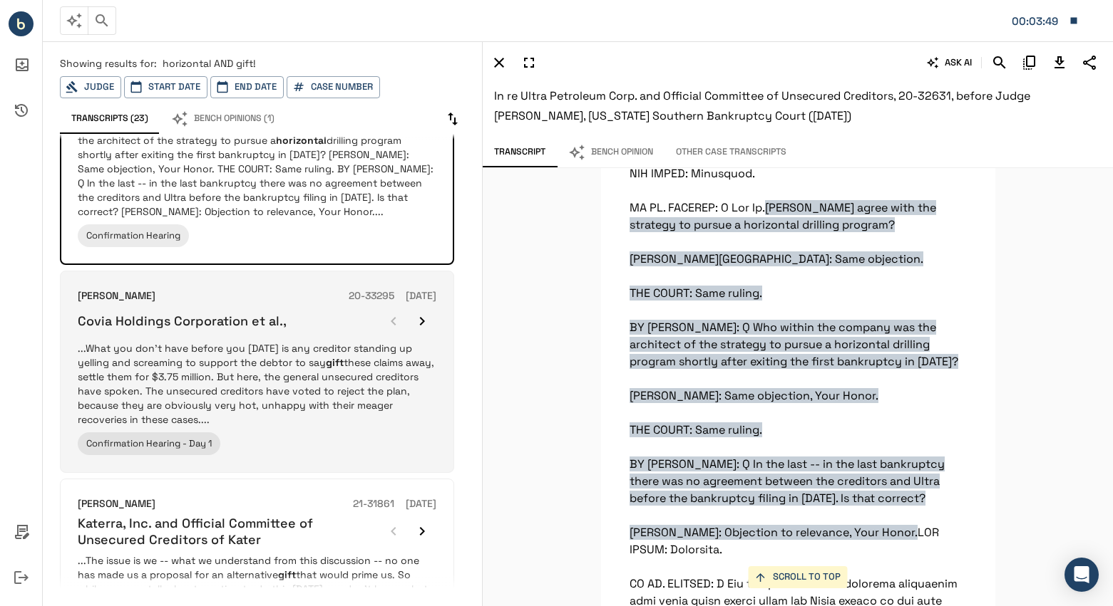
scroll to position [1778, 0]
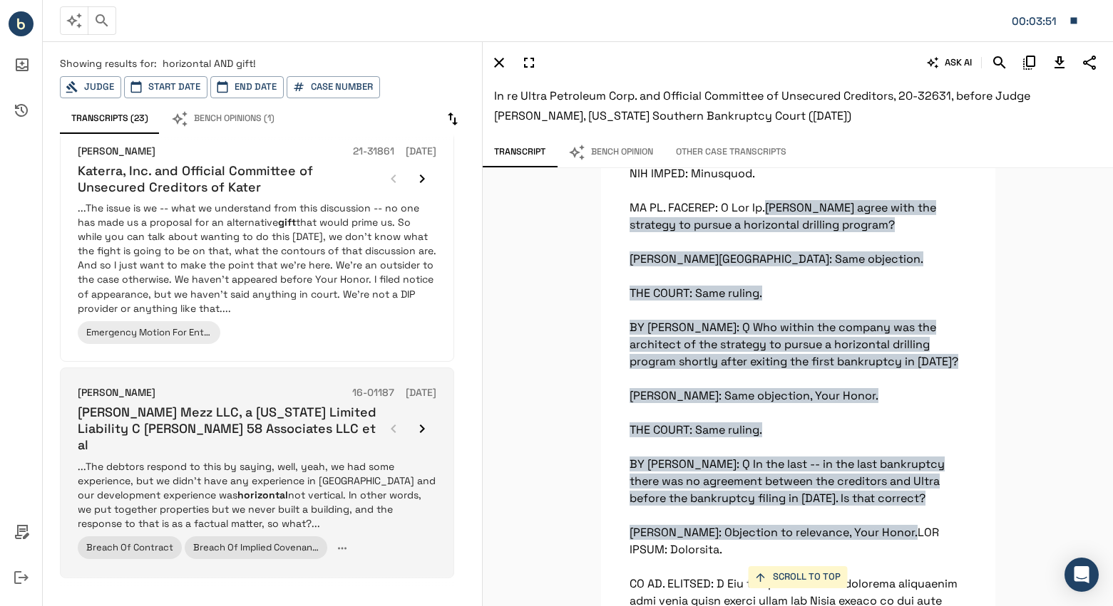
click at [324, 411] on h6 "[PERSON_NAME] Mezz LLC, a [US_STATE] Limited Liability C [PERSON_NAME] 58 Assoc…" at bounding box center [228, 429] width 301 height 50
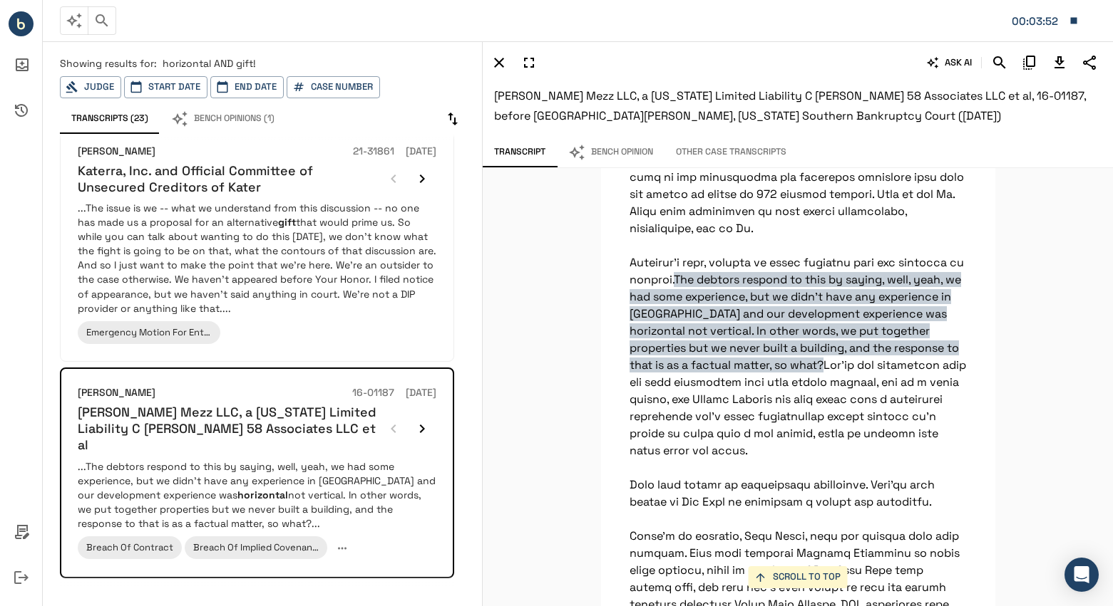
scroll to position [43740, 0]
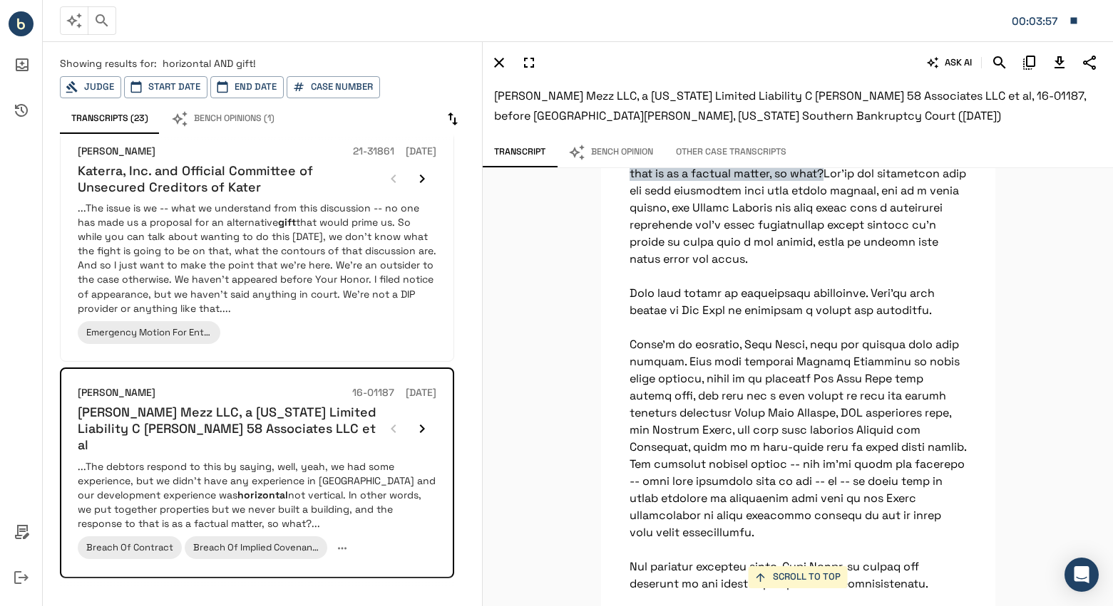
click at [178, 596] on icon "Go to next page" at bounding box center [182, 603] width 14 height 14
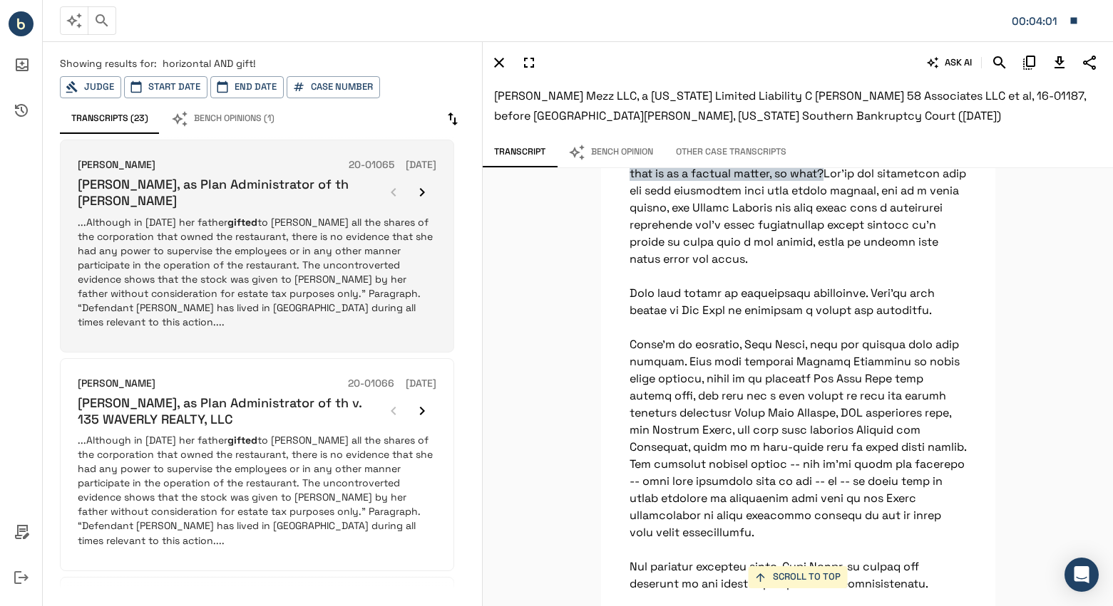
click at [332, 227] on p "...Although in [DATE] her father gifted to [PERSON_NAME] all the shares of the …" at bounding box center [257, 272] width 358 height 114
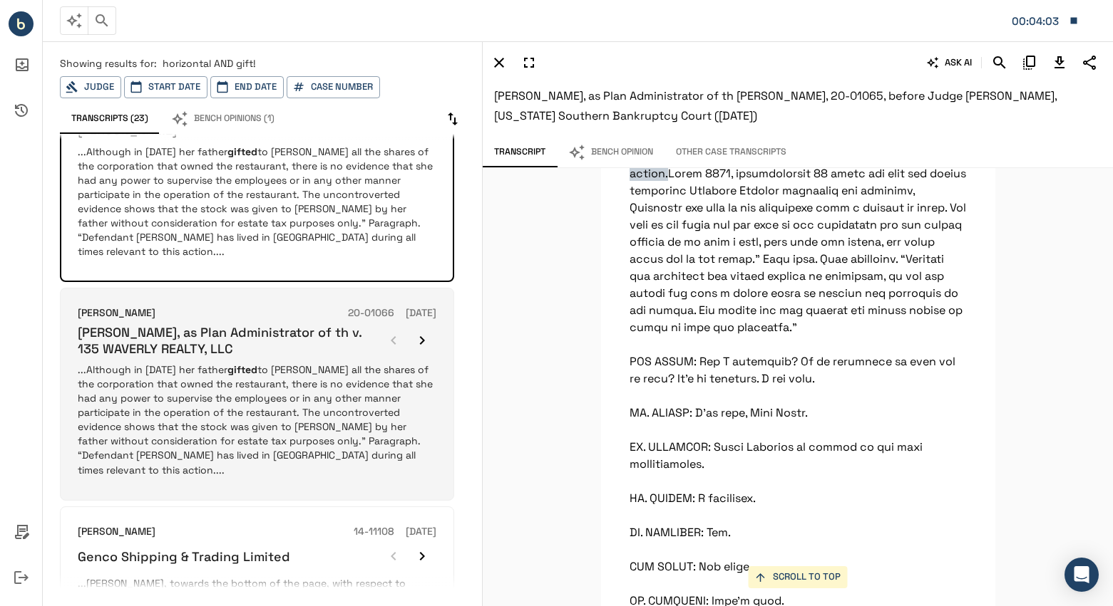
scroll to position [214, 0]
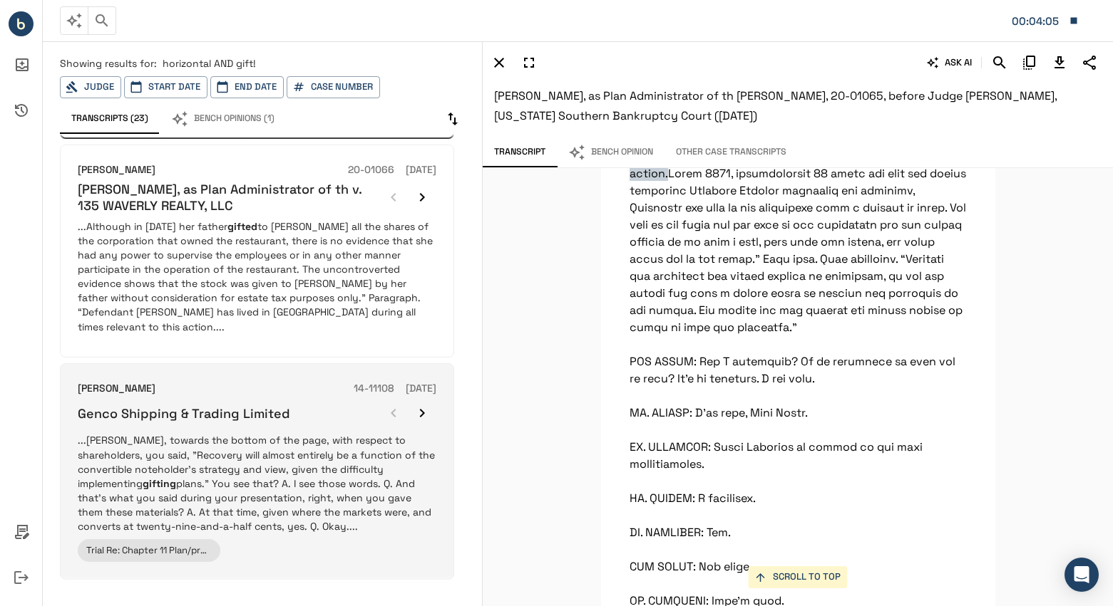
click at [309, 399] on div "Genco Shipping & Trading Limited" at bounding box center [257, 413] width 358 height 29
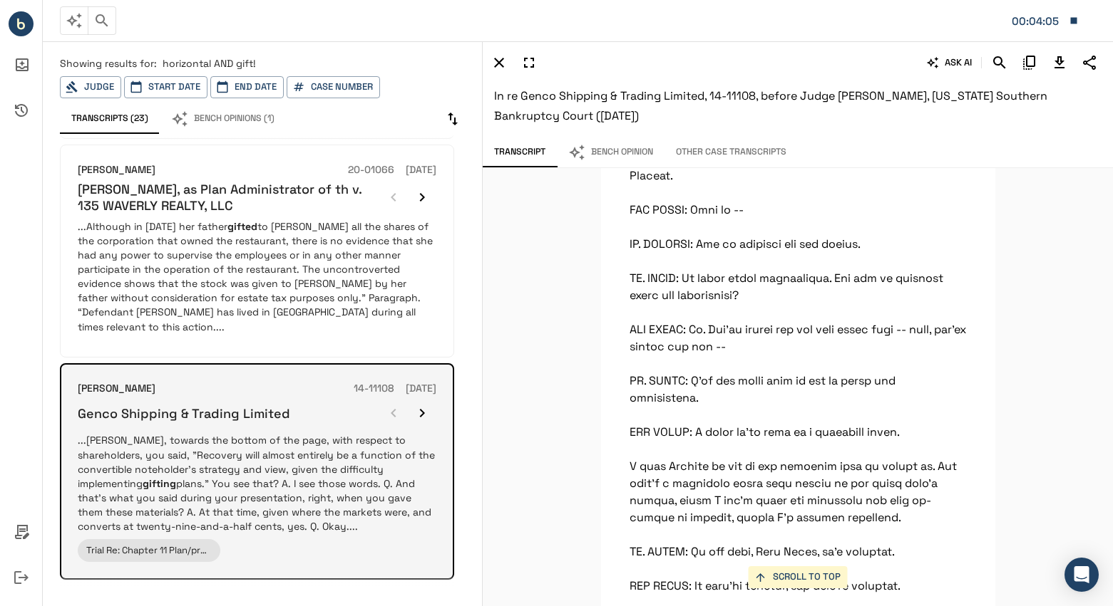
scroll to position [151438, 0]
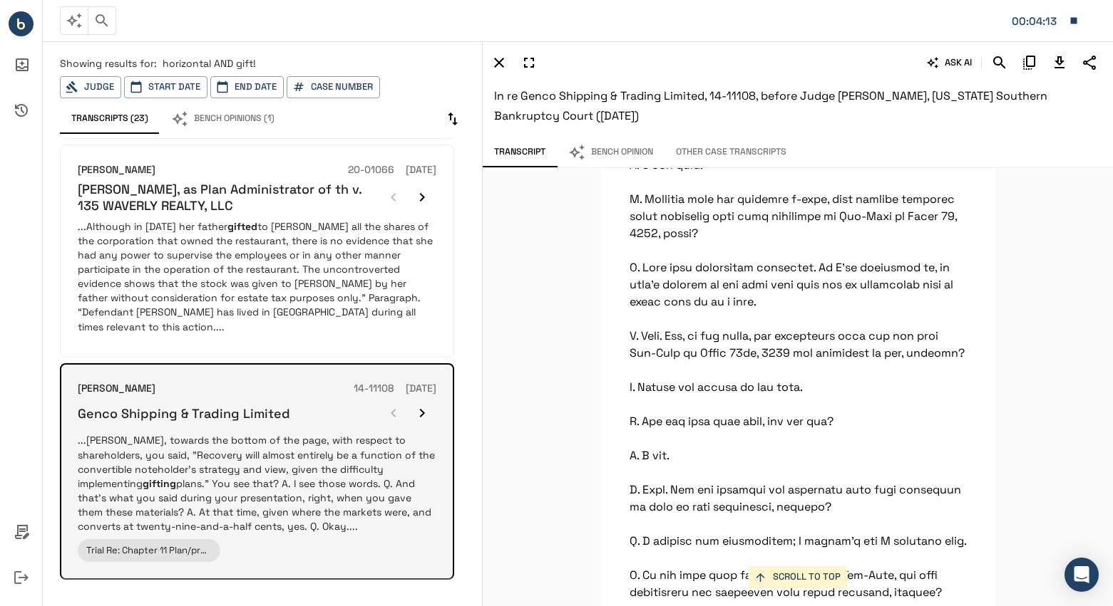
click at [304, 399] on div "Genco Shipping & Trading Limited" at bounding box center [257, 413] width 358 height 29
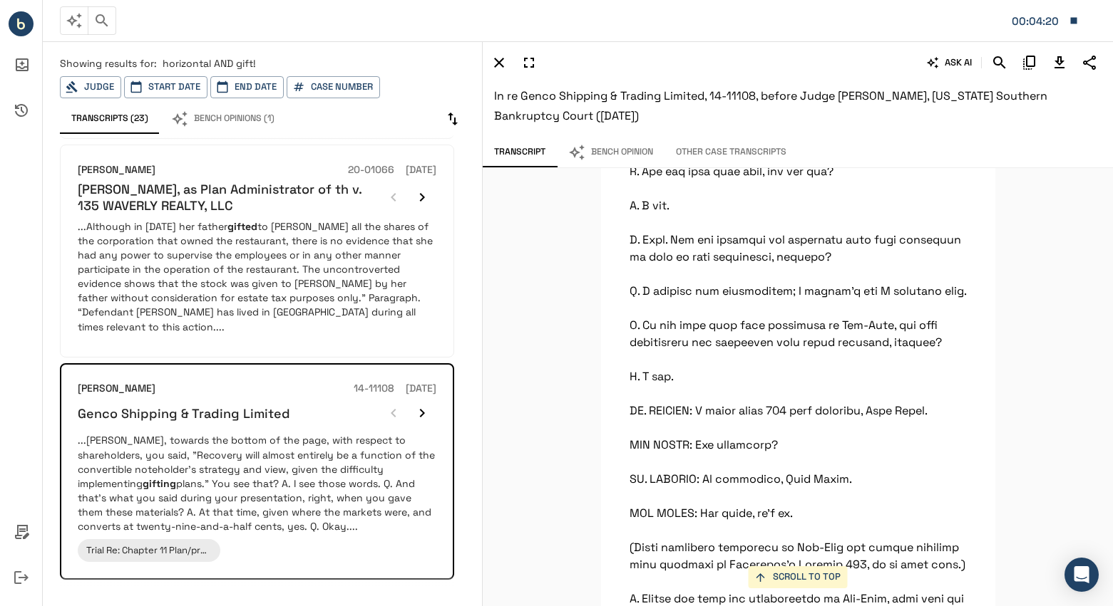
scroll to position [151723, 0]
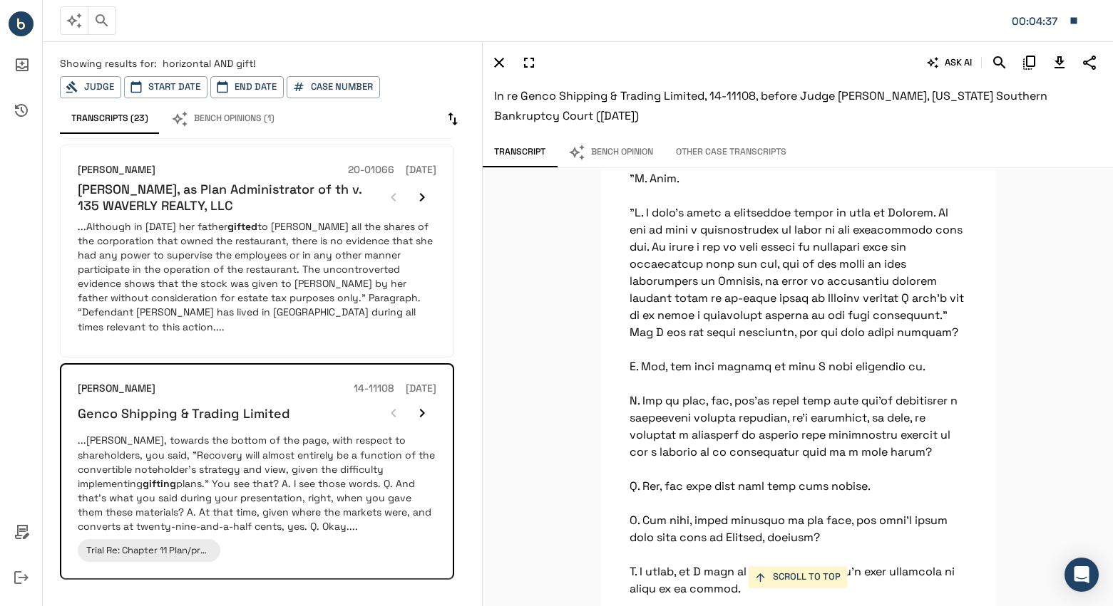
scroll to position [188142, 0]
